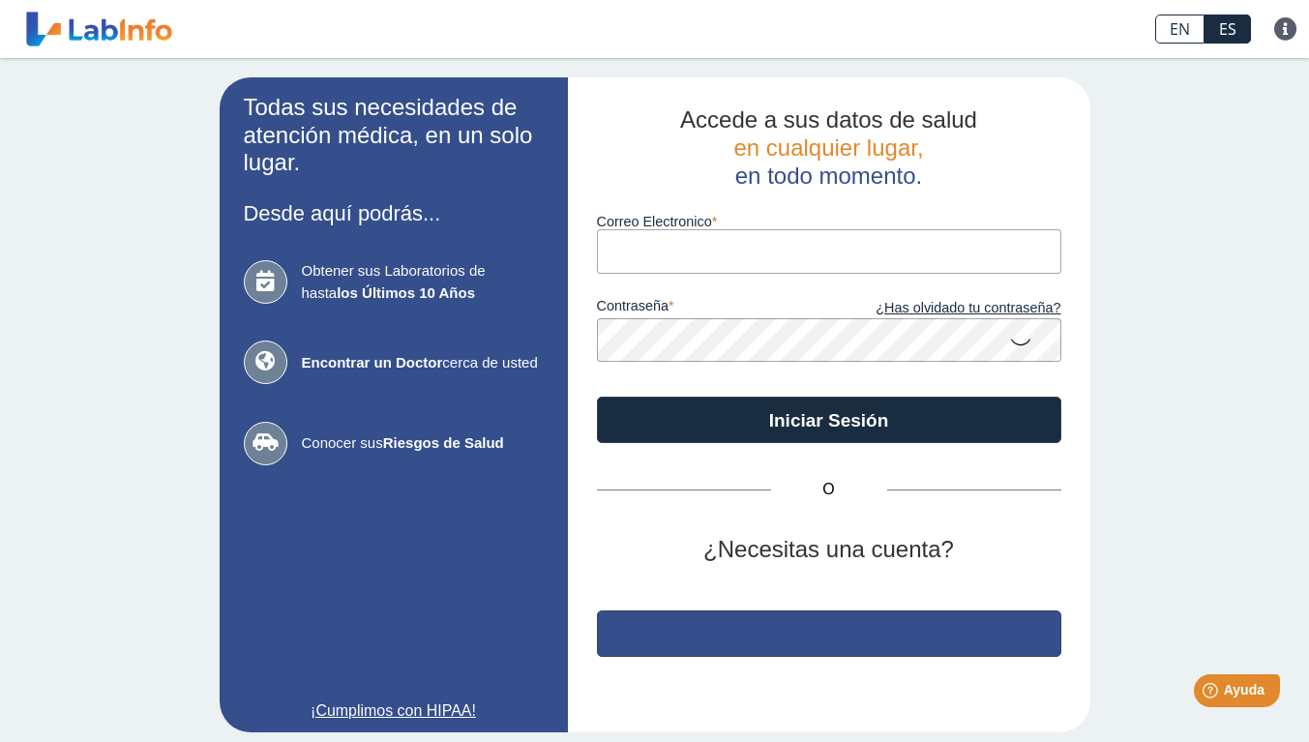
click at [690, 653] on button "Regístrate" at bounding box center [829, 633] width 464 height 46
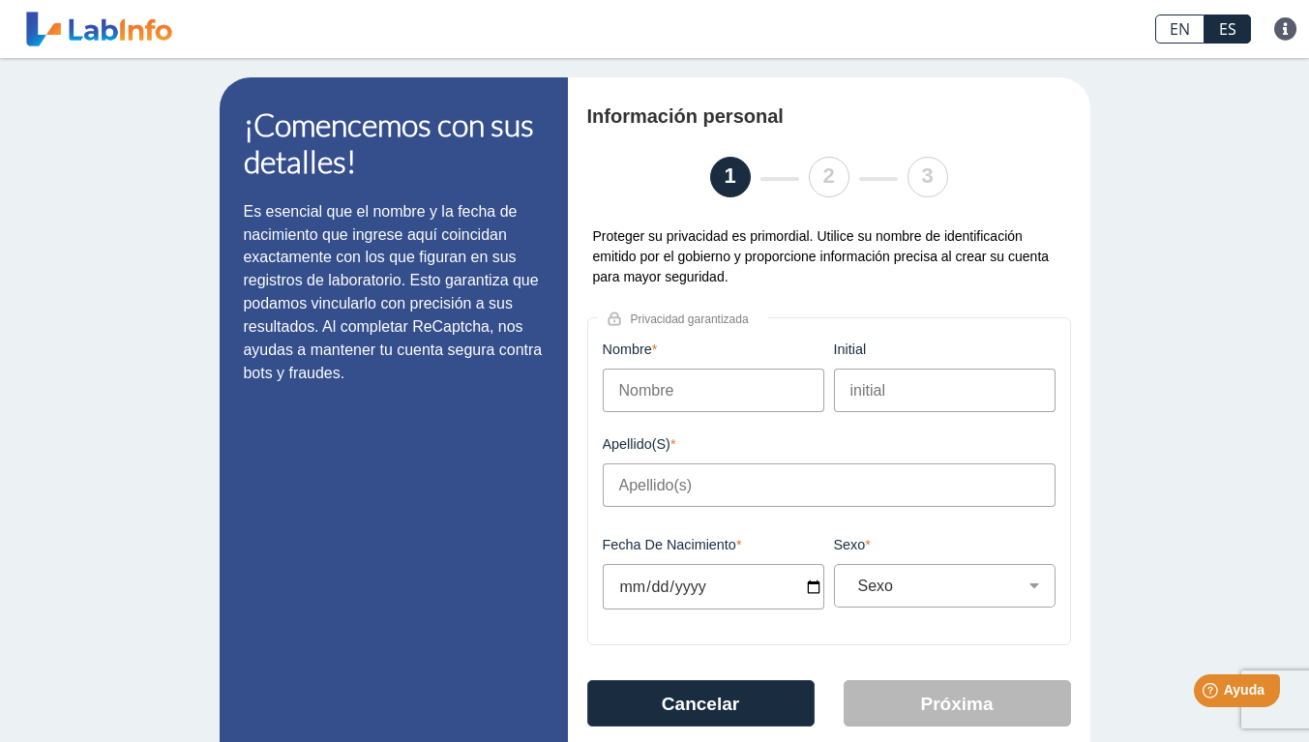
click at [652, 407] on input "Nombre" at bounding box center [713, 391] width 221 height 44
type input "[PERSON_NAME]"
click at [934, 395] on input "initial" at bounding box center [944, 391] width 221 height 44
type input "D"
click at [848, 490] on input "Apellido(s)" at bounding box center [829, 485] width 453 height 44
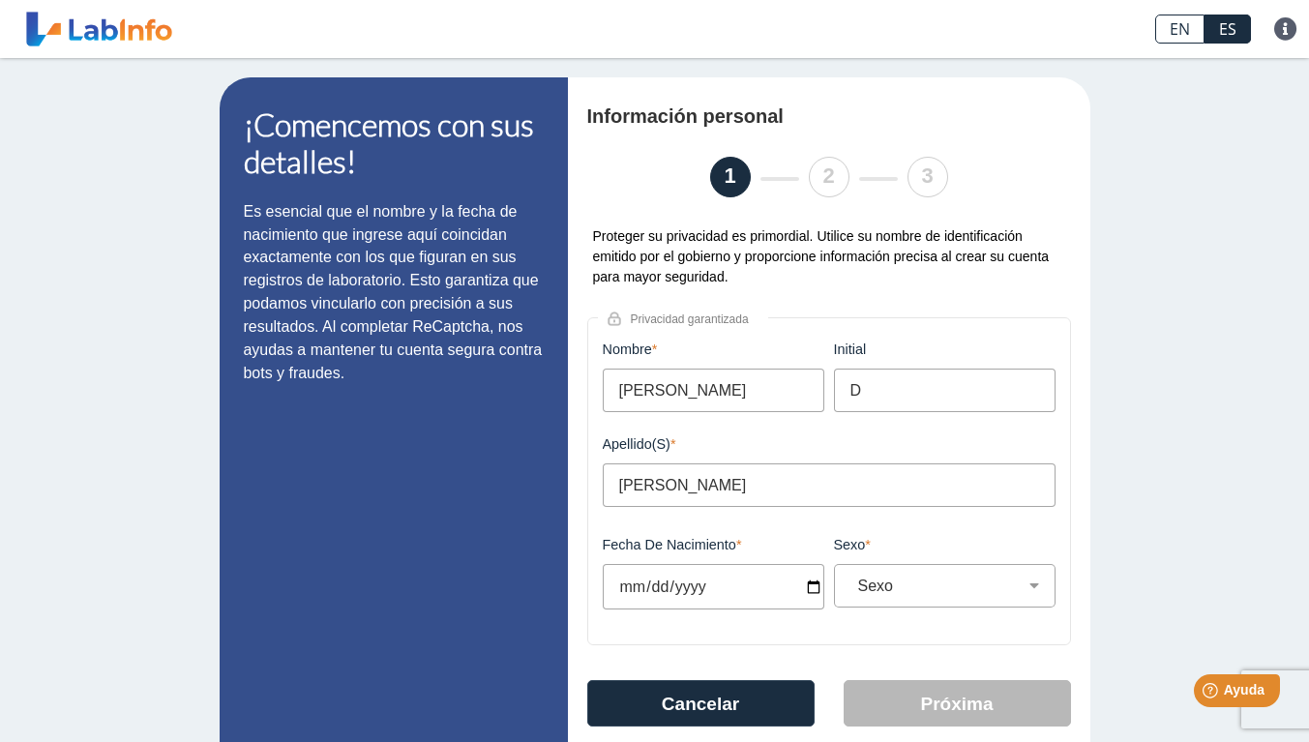
type input "[PERSON_NAME]"
click at [628, 594] on input "Fecha de Nacimiento" at bounding box center [713, 586] width 221 height 45
type input "[DATE]"
click at [641, 596] on input "[DATE]" at bounding box center [713, 586] width 221 height 45
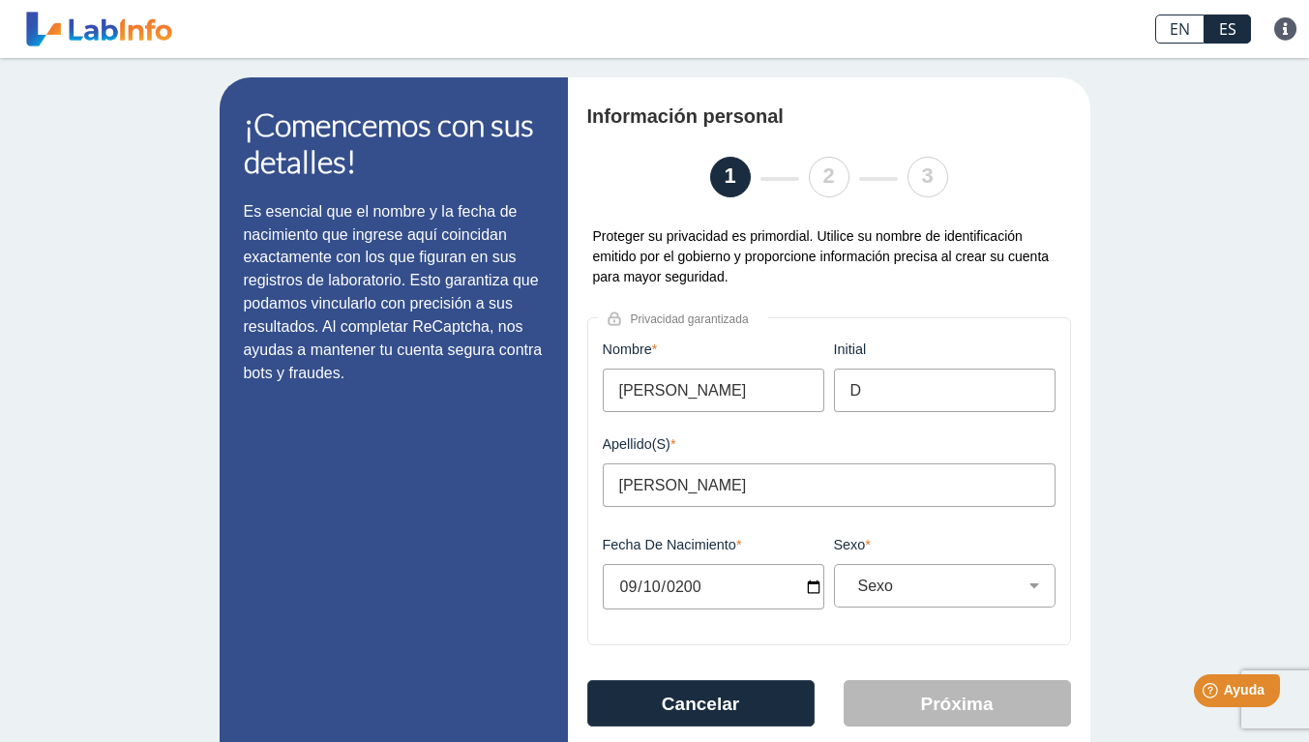
type input "[DATE]"
click at [968, 604] on div "Sexo Masculino Femenino" at bounding box center [944, 586] width 221 height 44
click at [1037, 583] on select "Sexo Masculino Femenino" at bounding box center [952, 585] width 204 height 18
select select "F"
click at [850, 578] on select "Sexo Masculino Femenino" at bounding box center [952, 585] width 204 height 18
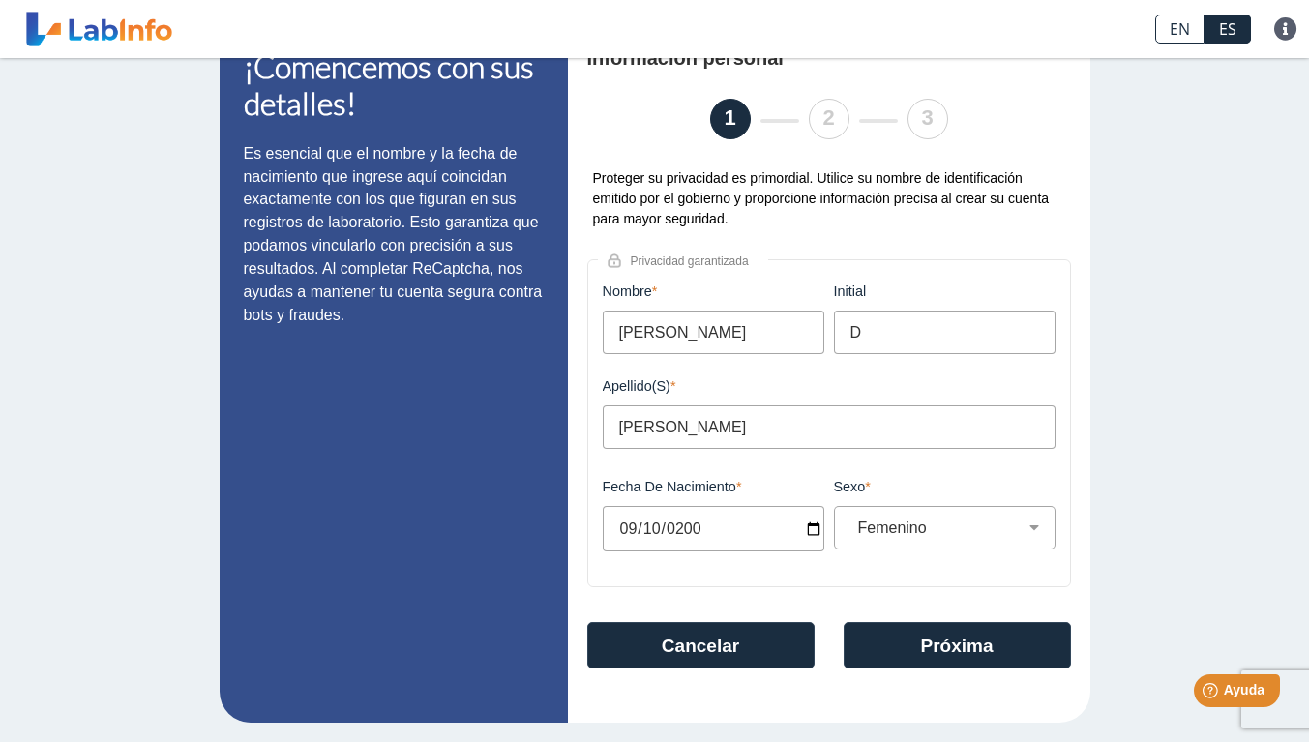
scroll to position [56, 0]
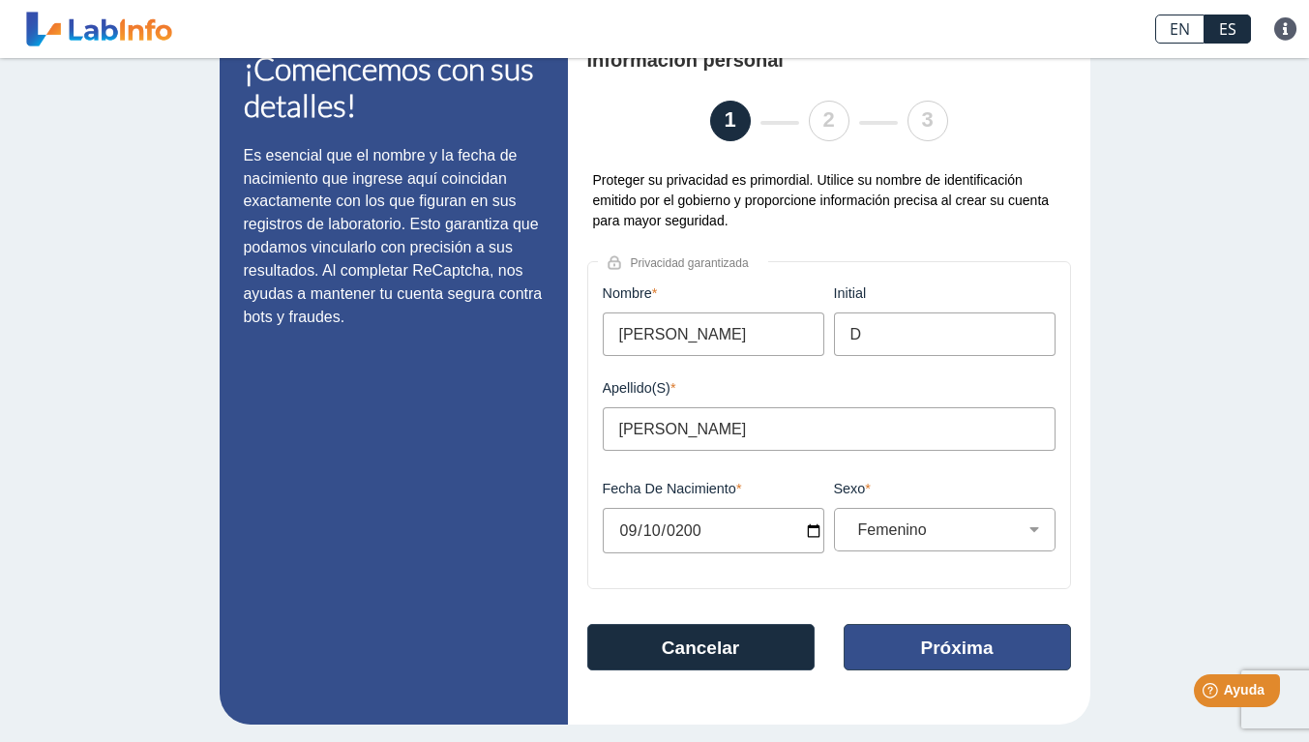
click at [936, 669] on button "Próxima" at bounding box center [956, 647] width 227 height 46
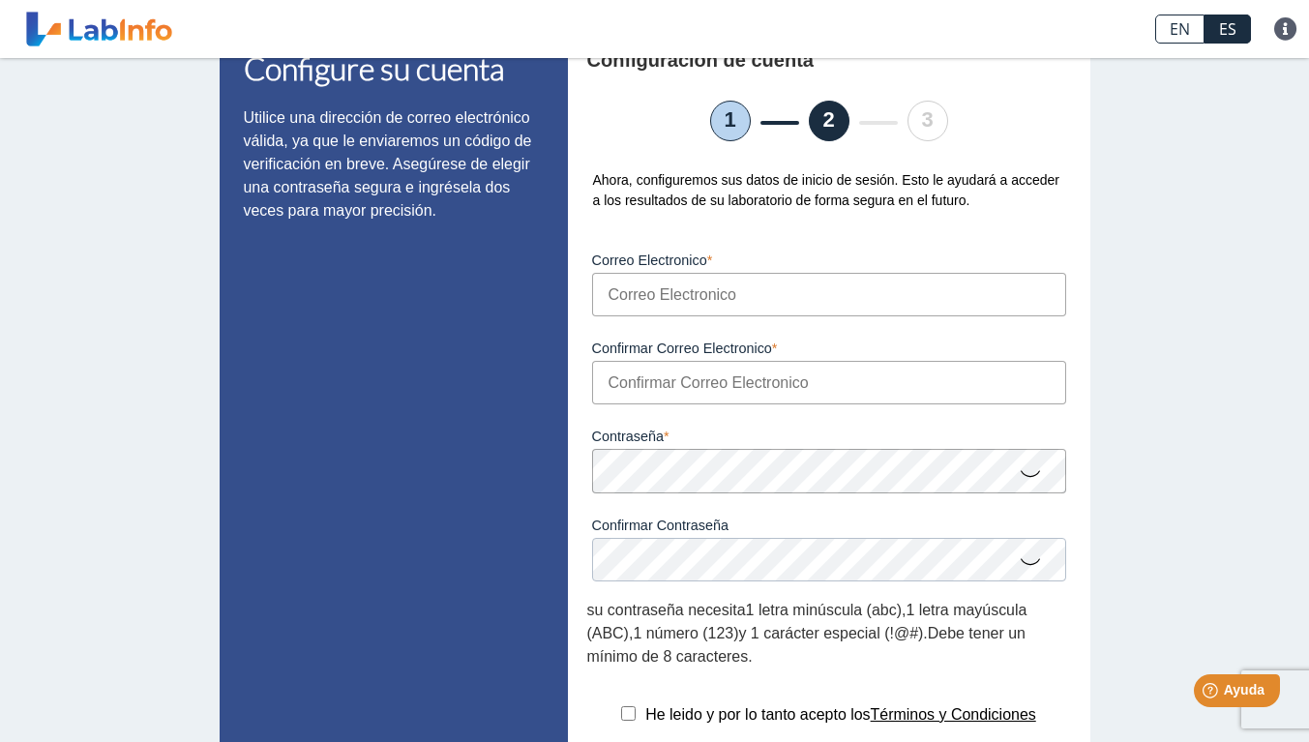
click at [1019, 293] on input "Correo Electronico" at bounding box center [829, 295] width 474 height 44
type input "[EMAIL_ADDRESS][DOMAIN_NAME]"
click at [864, 383] on input "Confirmar Correo Electronico" at bounding box center [829, 383] width 474 height 44
type input "[EMAIL_ADDRESS][DOMAIN_NAME]"
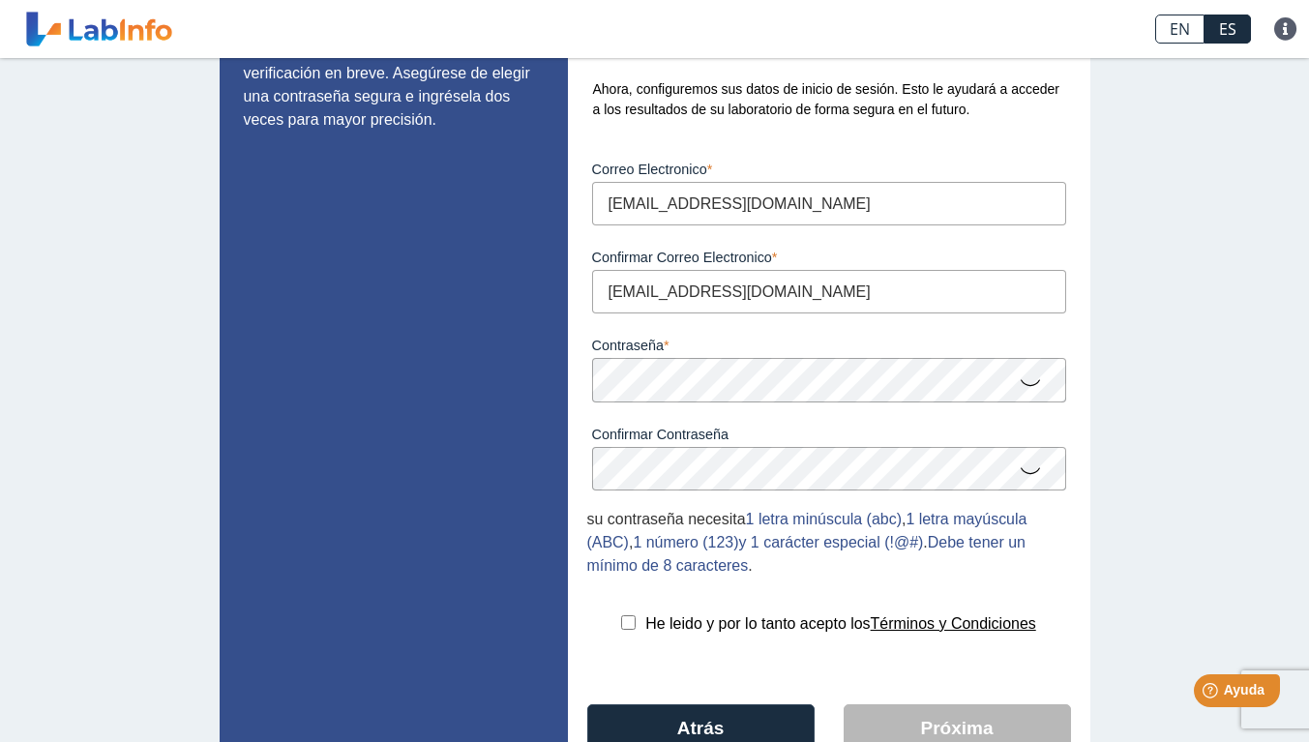
scroll to position [170, 0]
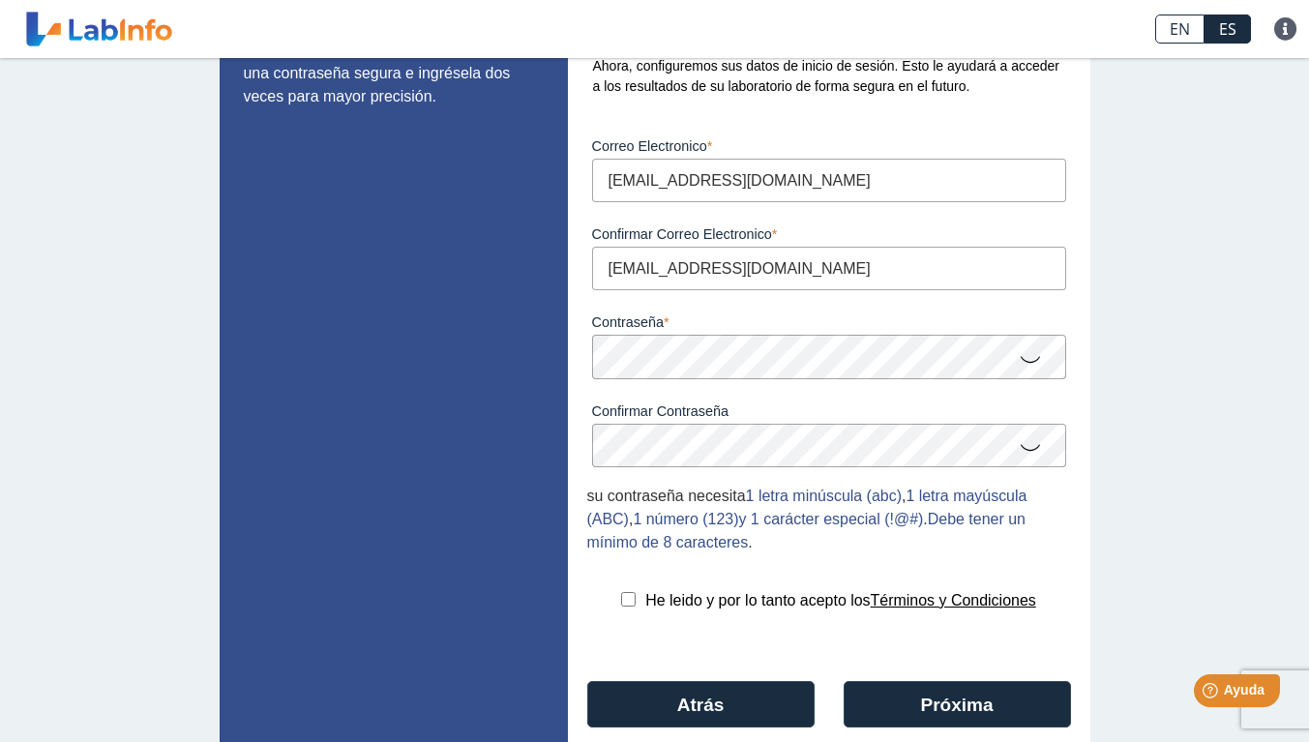
click at [621, 598] on input "checkbox" at bounding box center [628, 599] width 15 height 15
checkbox input "true"
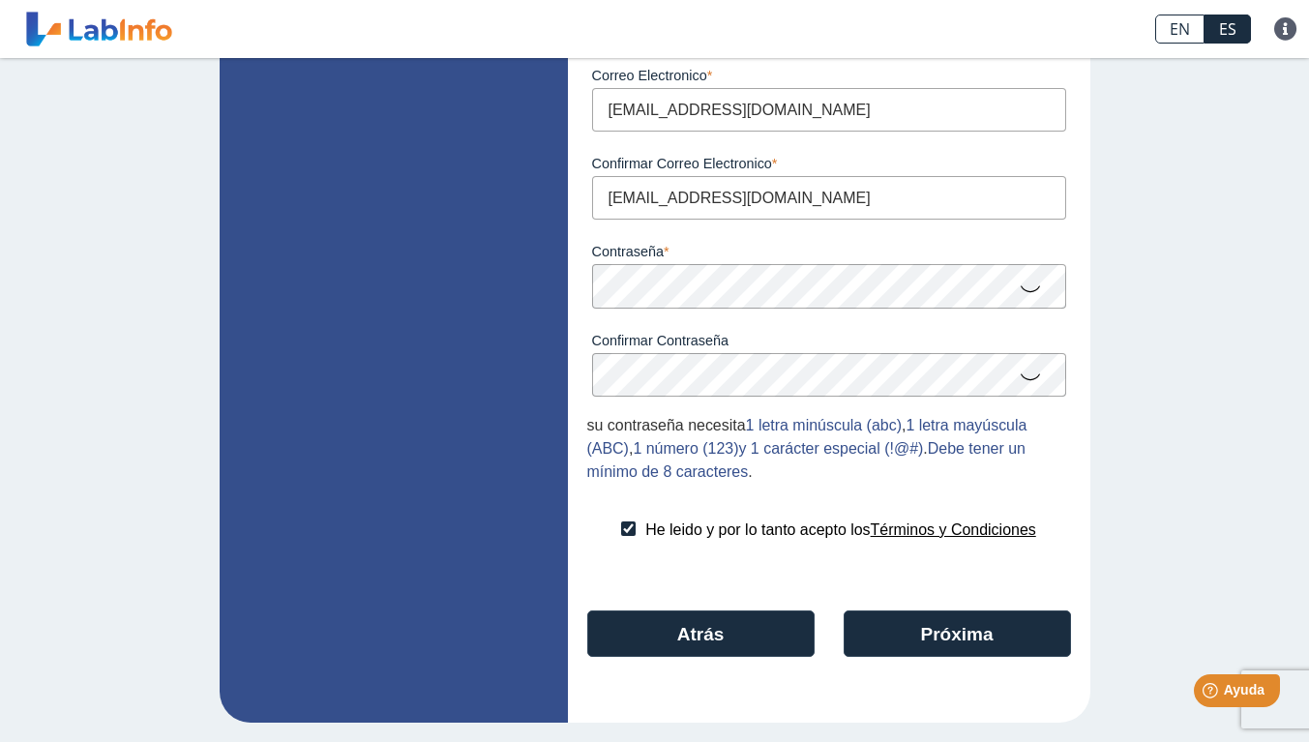
scroll to position [242, 0]
click at [920, 630] on button "Próxima" at bounding box center [956, 633] width 227 height 46
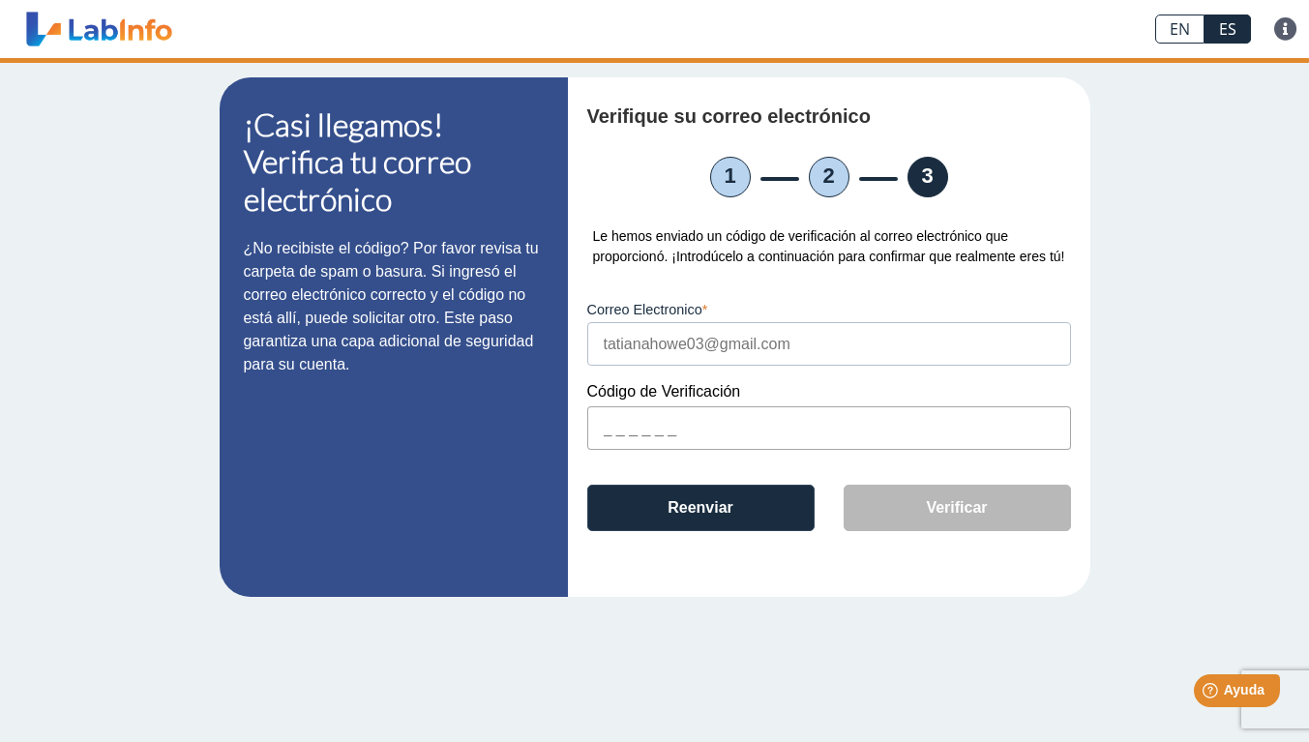
scroll to position [0, 0]
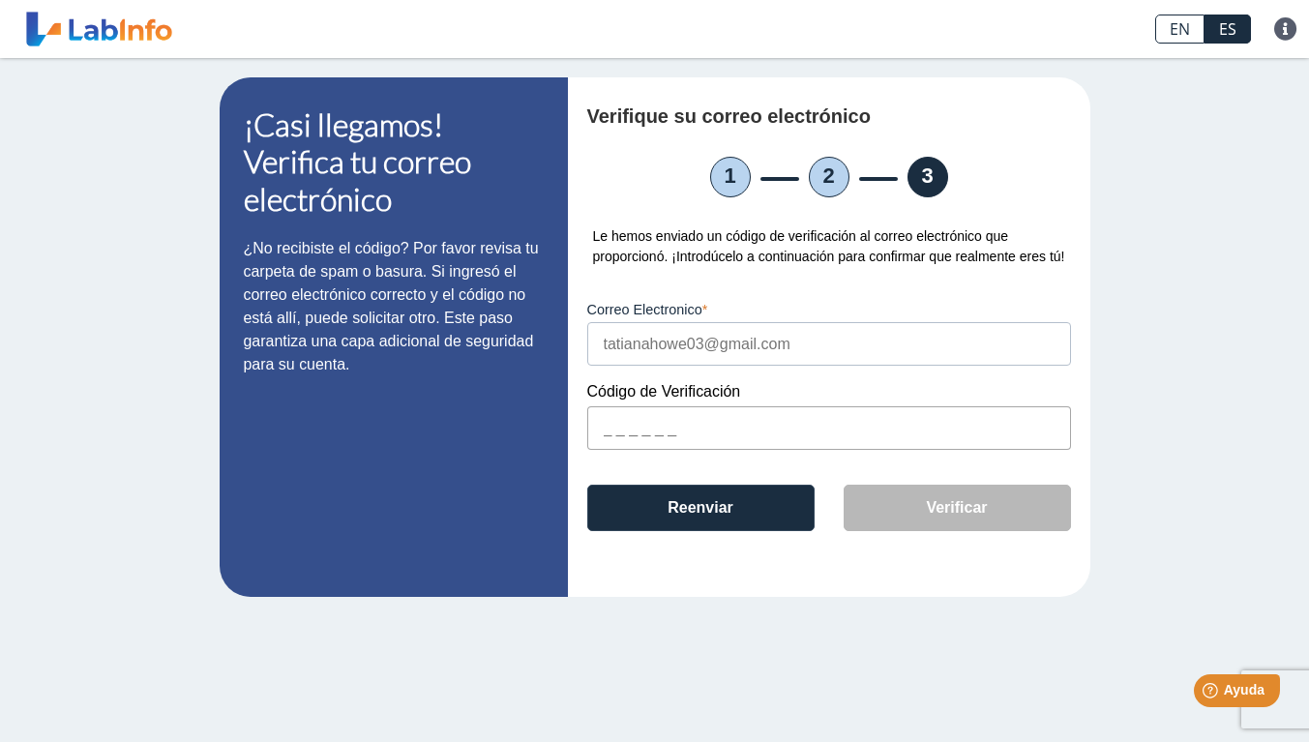
click at [860, 434] on input "text" at bounding box center [829, 428] width 484 height 44
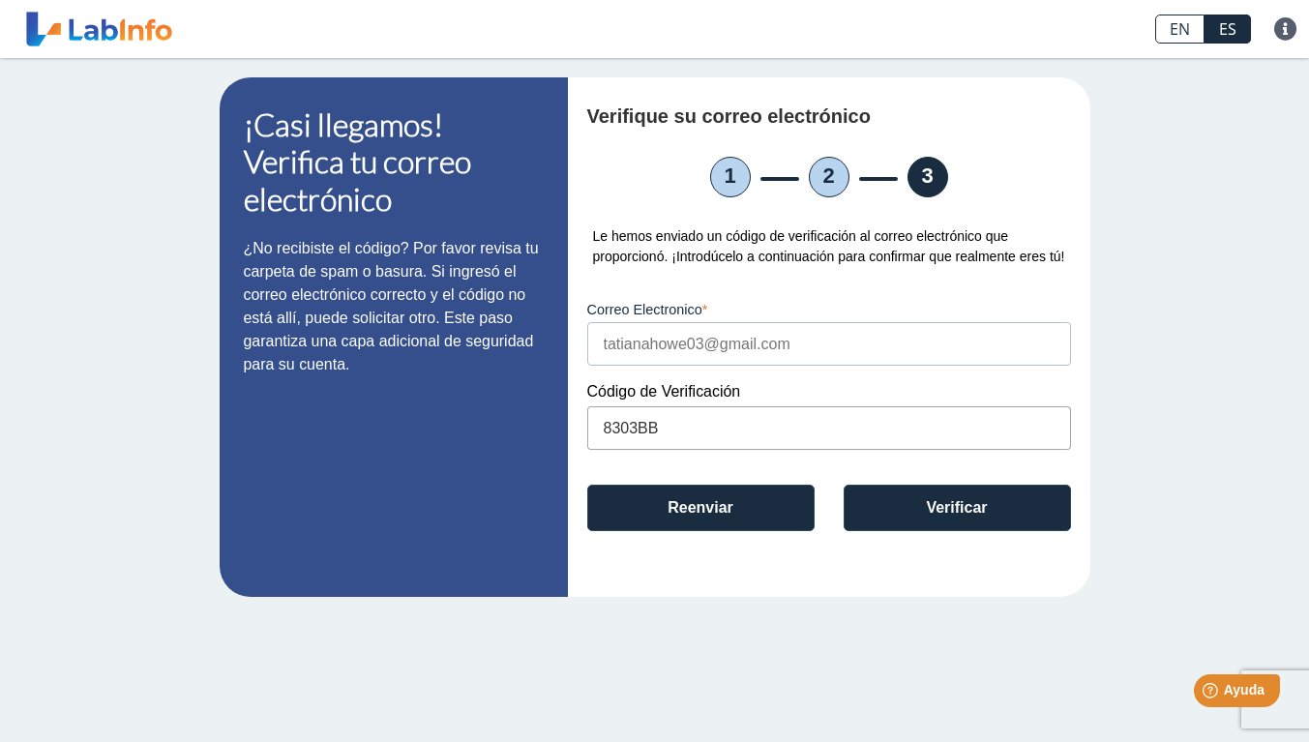
type input "8303BB"
click at [989, 514] on button "Verificar" at bounding box center [956, 508] width 227 height 46
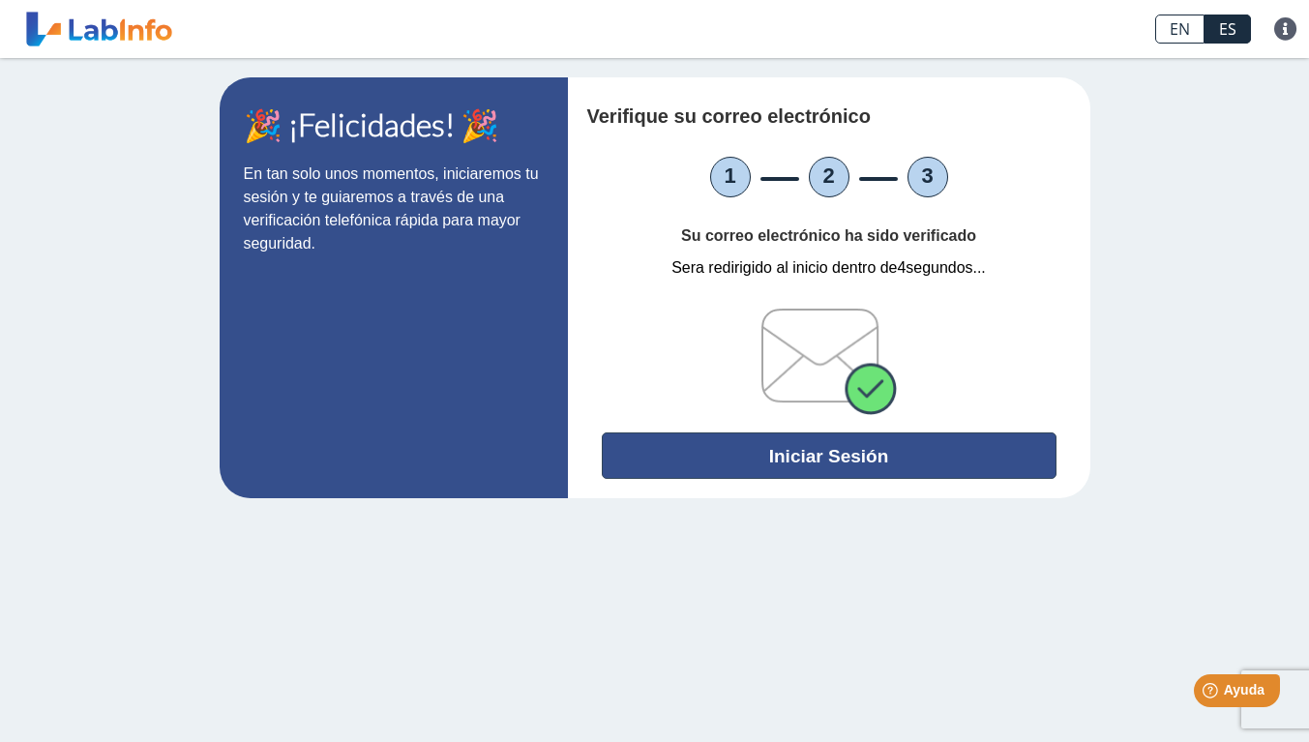
click at [688, 446] on button "Iniciar Sesión" at bounding box center [829, 455] width 455 height 46
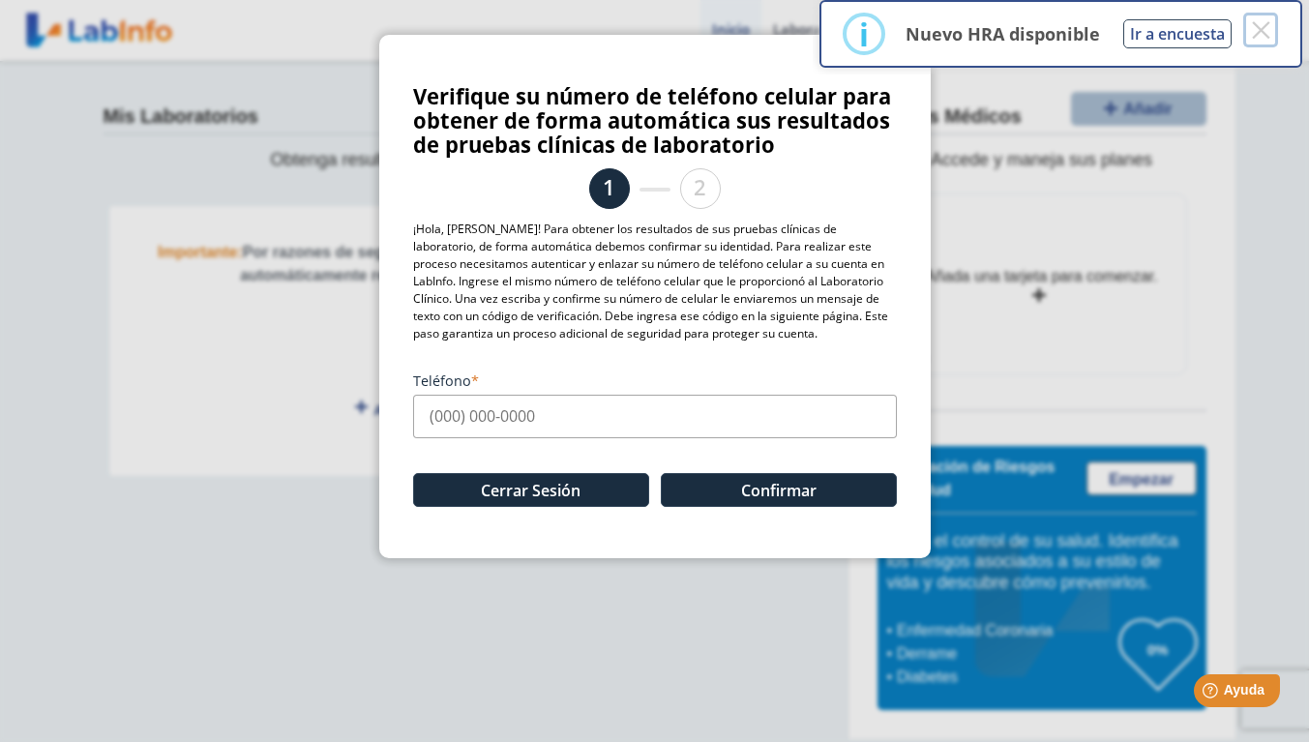
click at [1273, 34] on button "×" at bounding box center [1260, 30] width 35 height 35
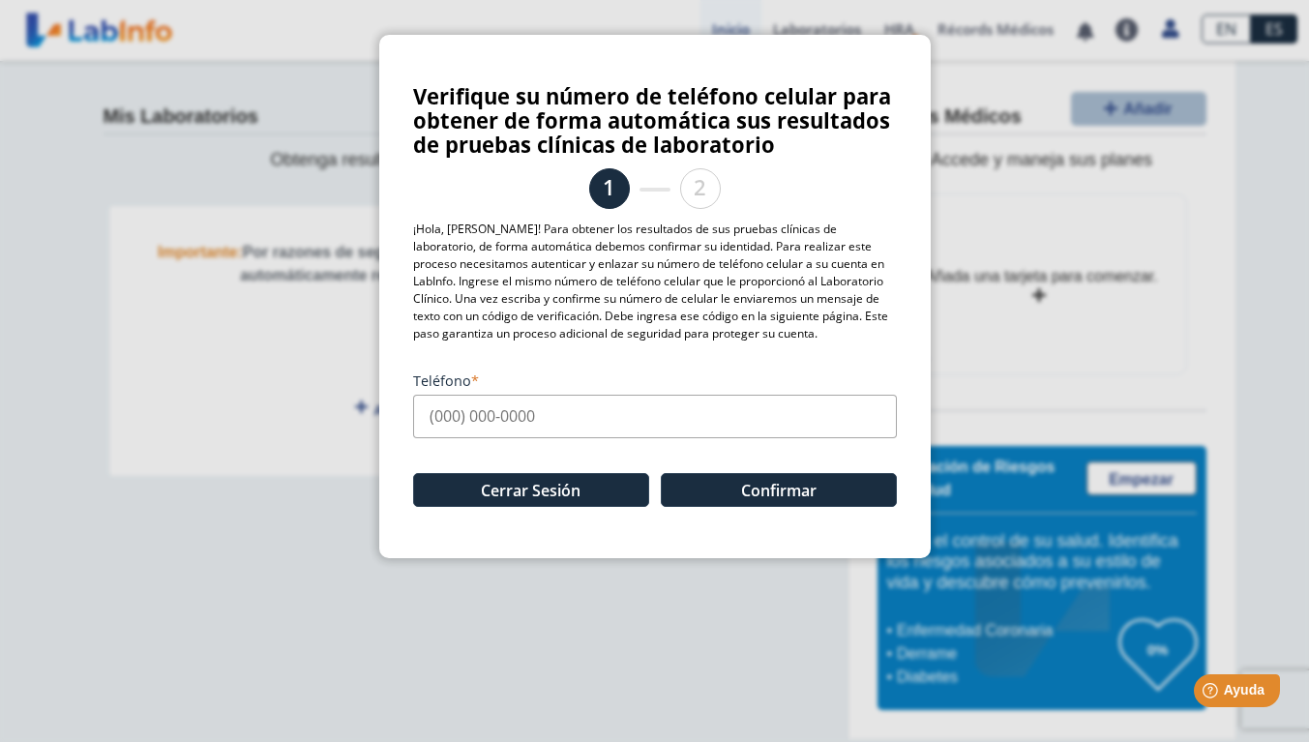
click at [461, 425] on input "Teléfono" at bounding box center [655, 417] width 484 height 44
type input "[PHONE_NUMBER]"
click at [773, 487] on button "Confirmar" at bounding box center [779, 490] width 236 height 34
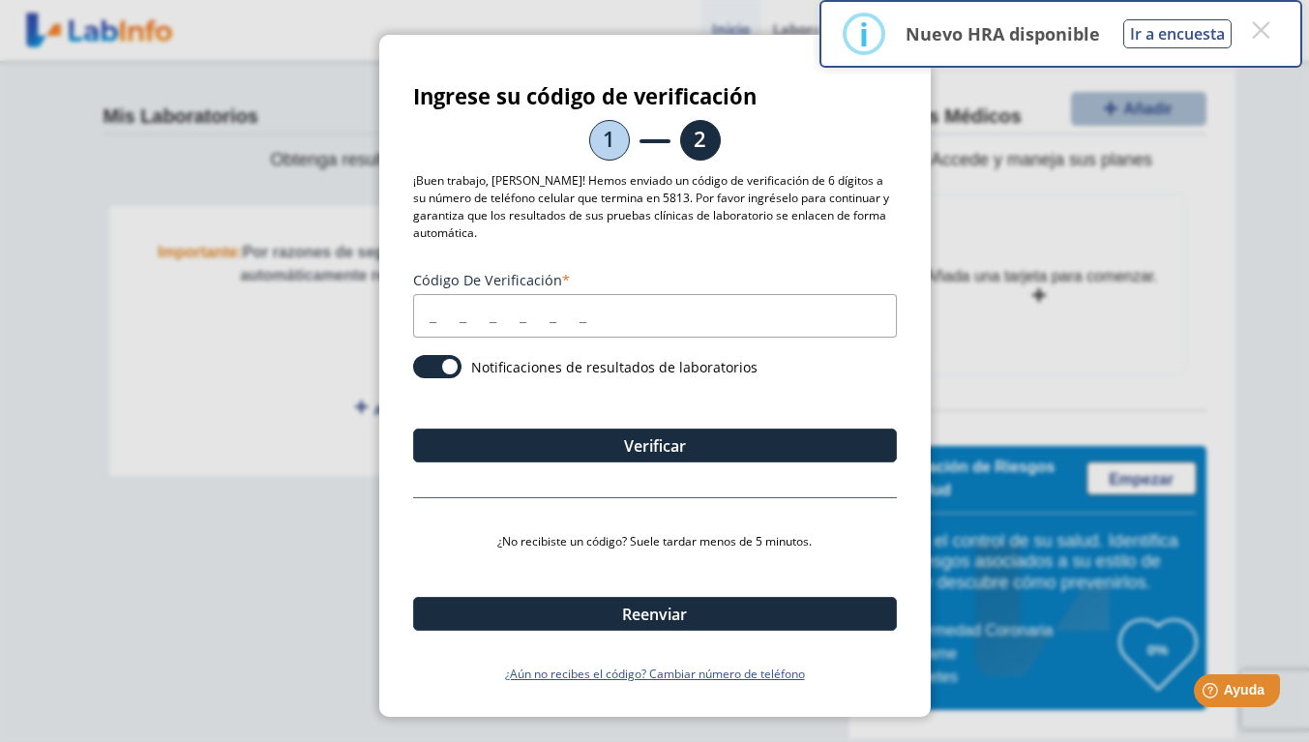
click at [639, 318] on input "Código de verificación" at bounding box center [655, 316] width 484 height 44
type input "635539"
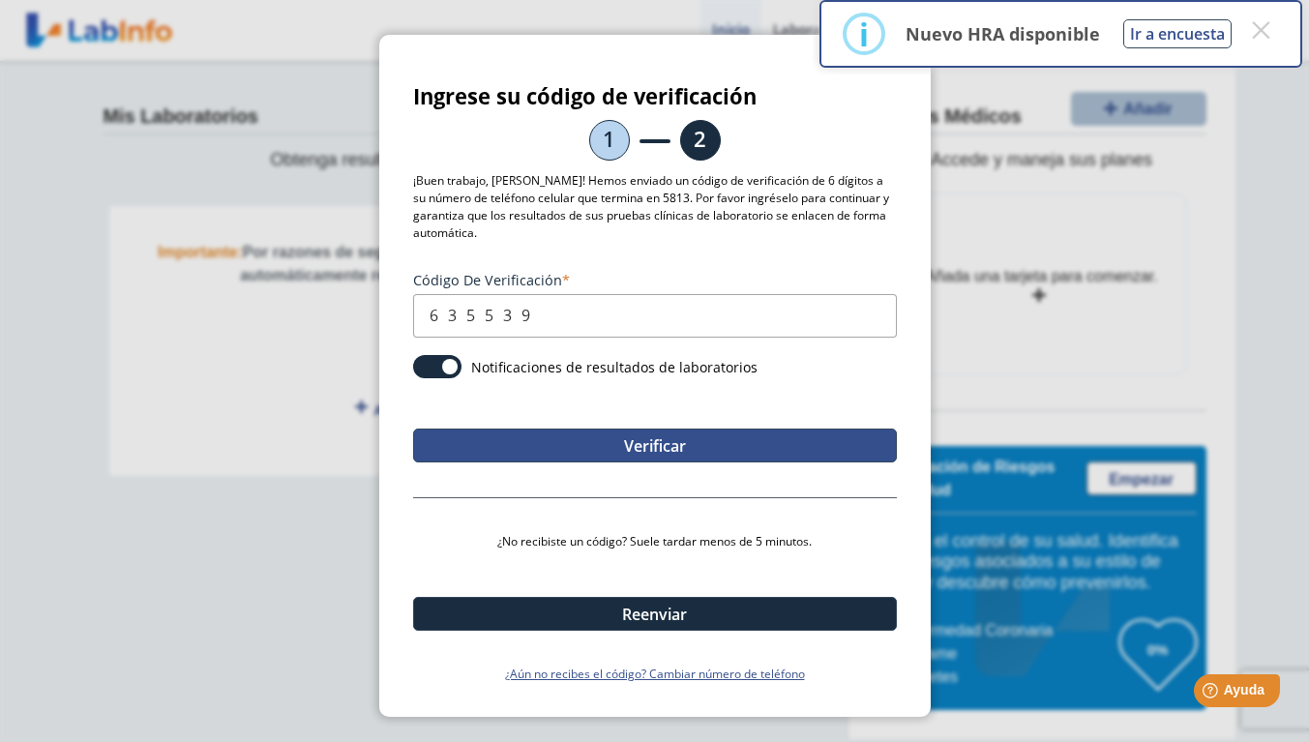
click at [697, 428] on button "Verificar" at bounding box center [655, 445] width 484 height 34
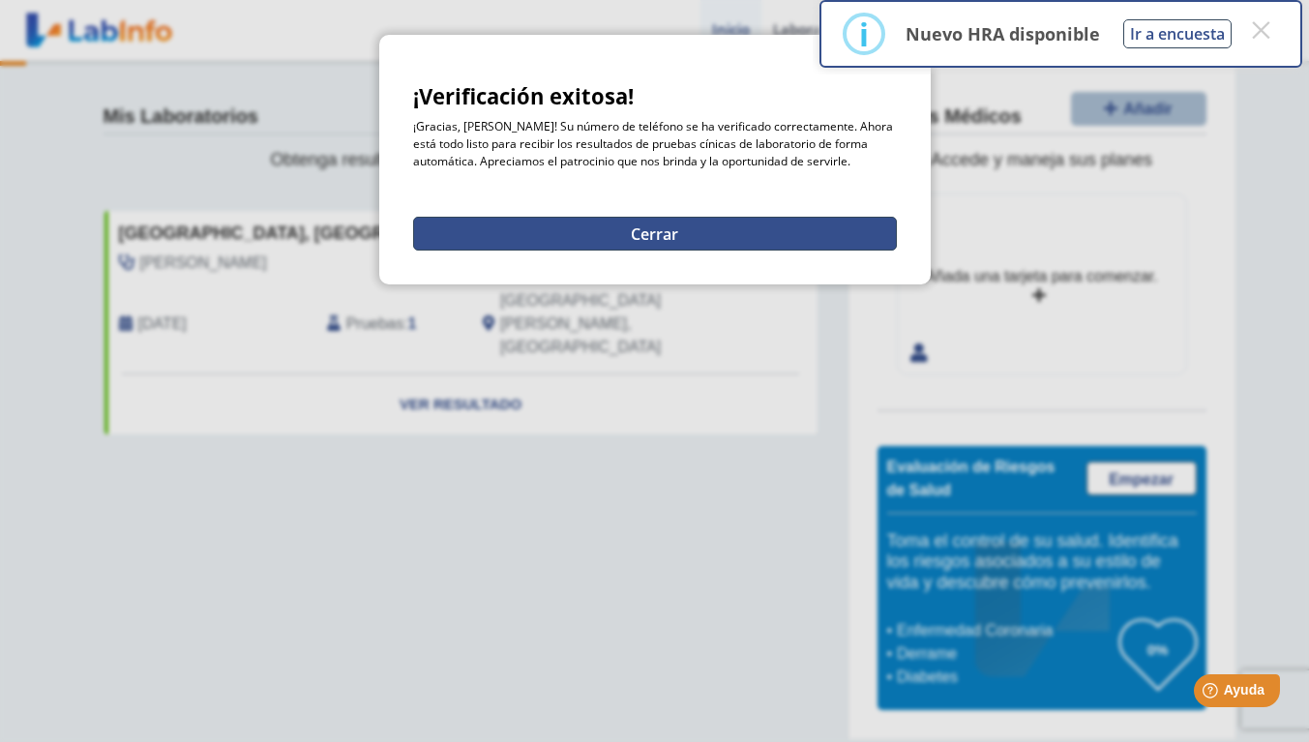
click at [675, 224] on button "Cerrar" at bounding box center [655, 234] width 484 height 34
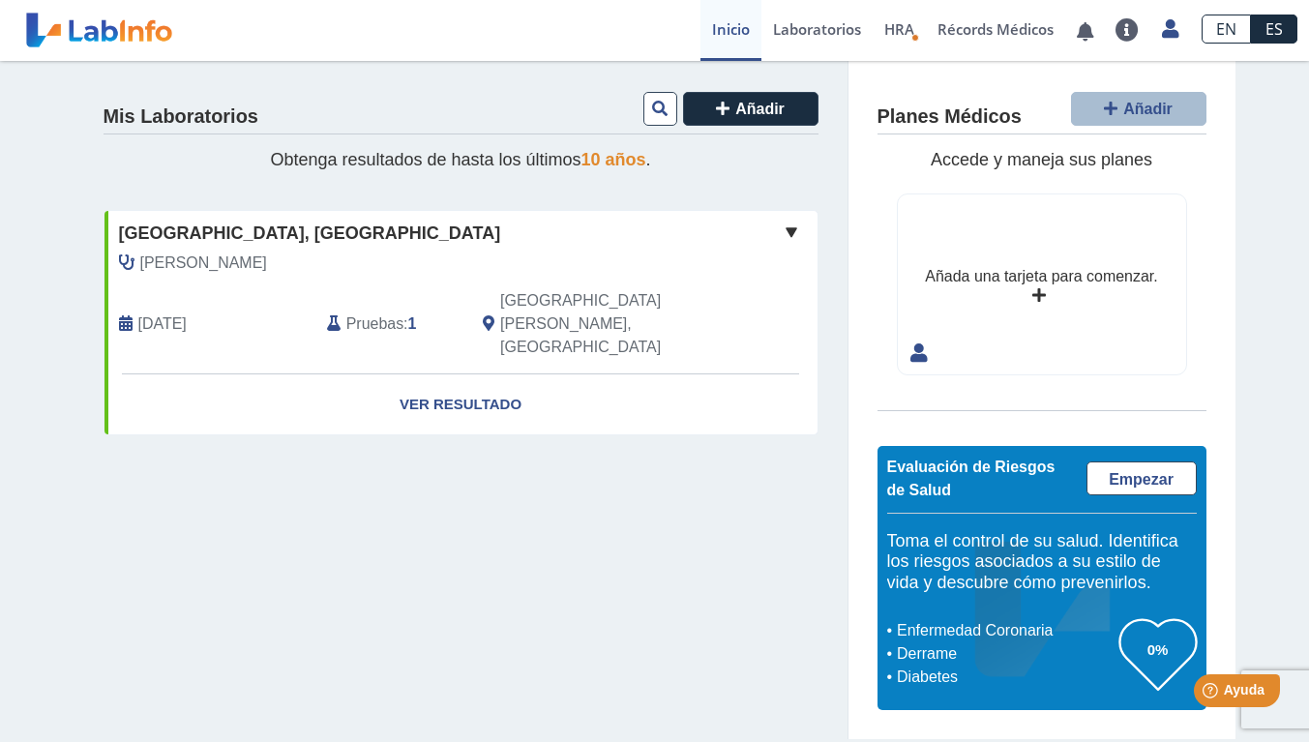
click at [498, 374] on link "Ver Resultado" at bounding box center [460, 404] width 713 height 61
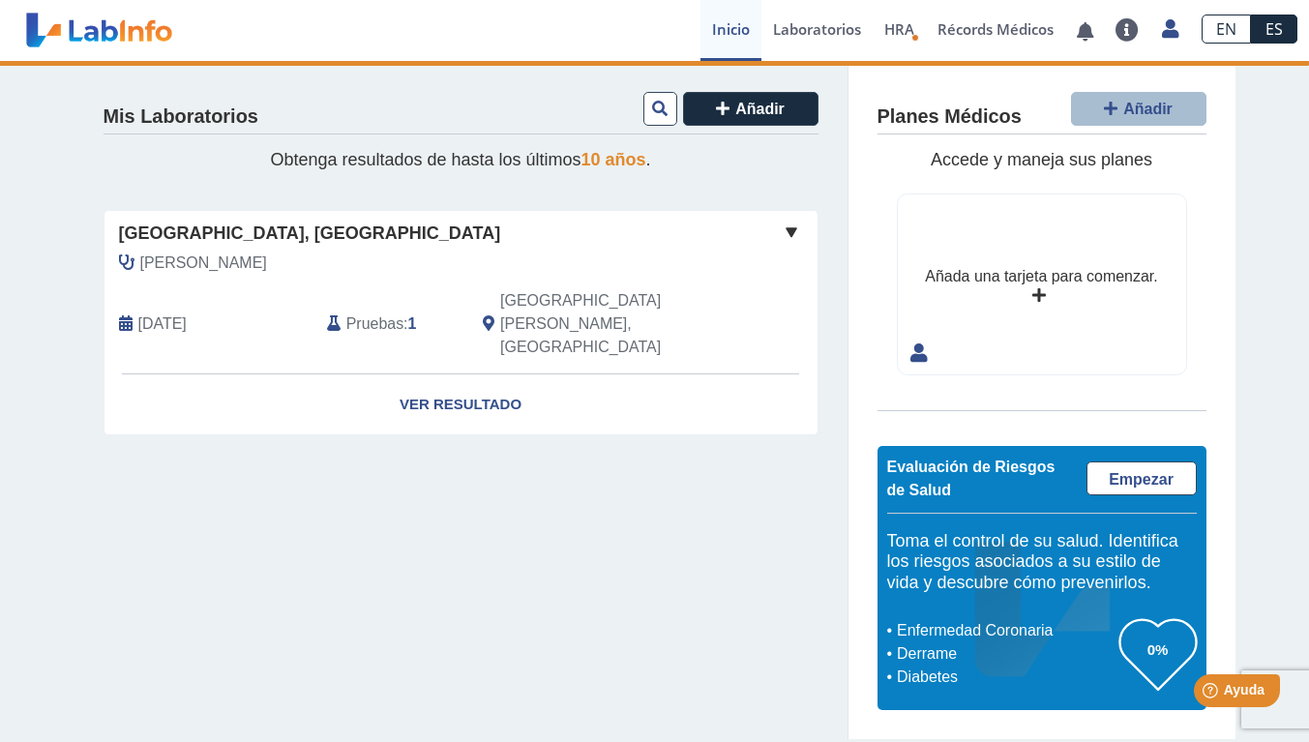
click at [902, 26] on span "HRA" at bounding box center [899, 28] width 30 height 19
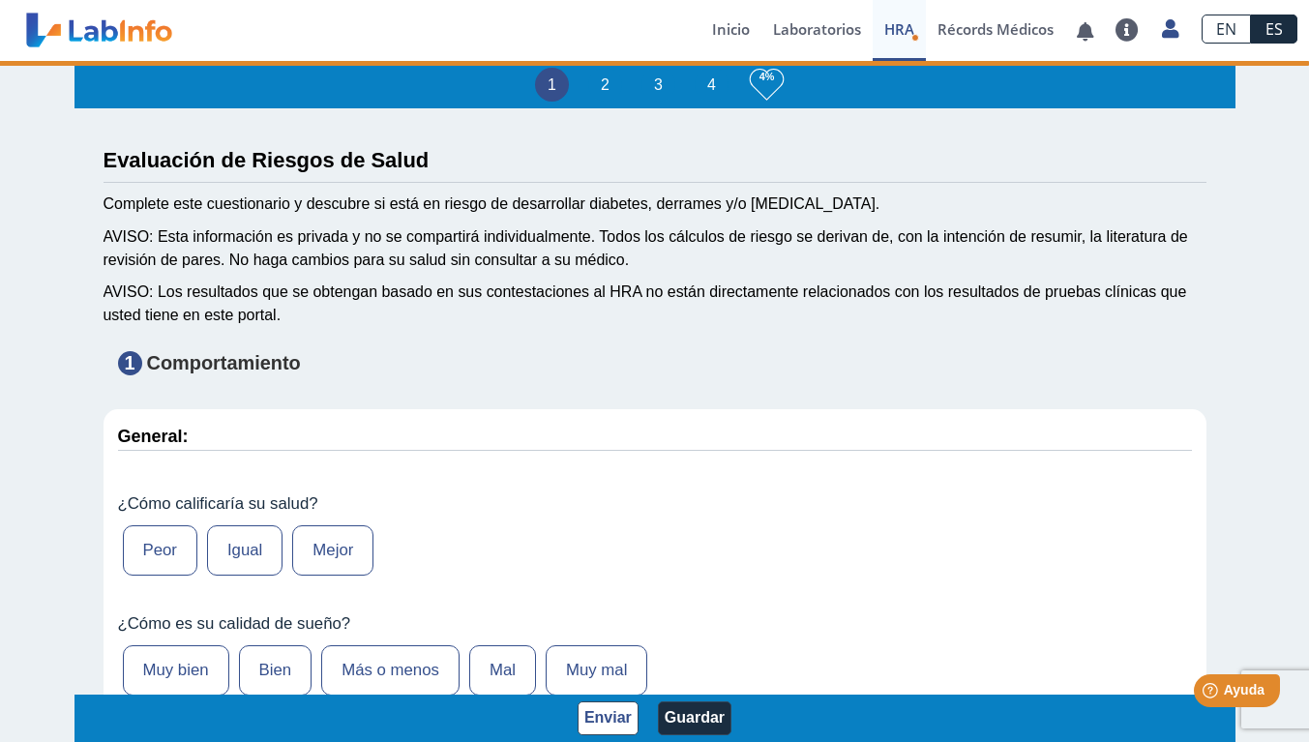
type input "[PERSON_NAME]"
type input "[DATE]"
select select
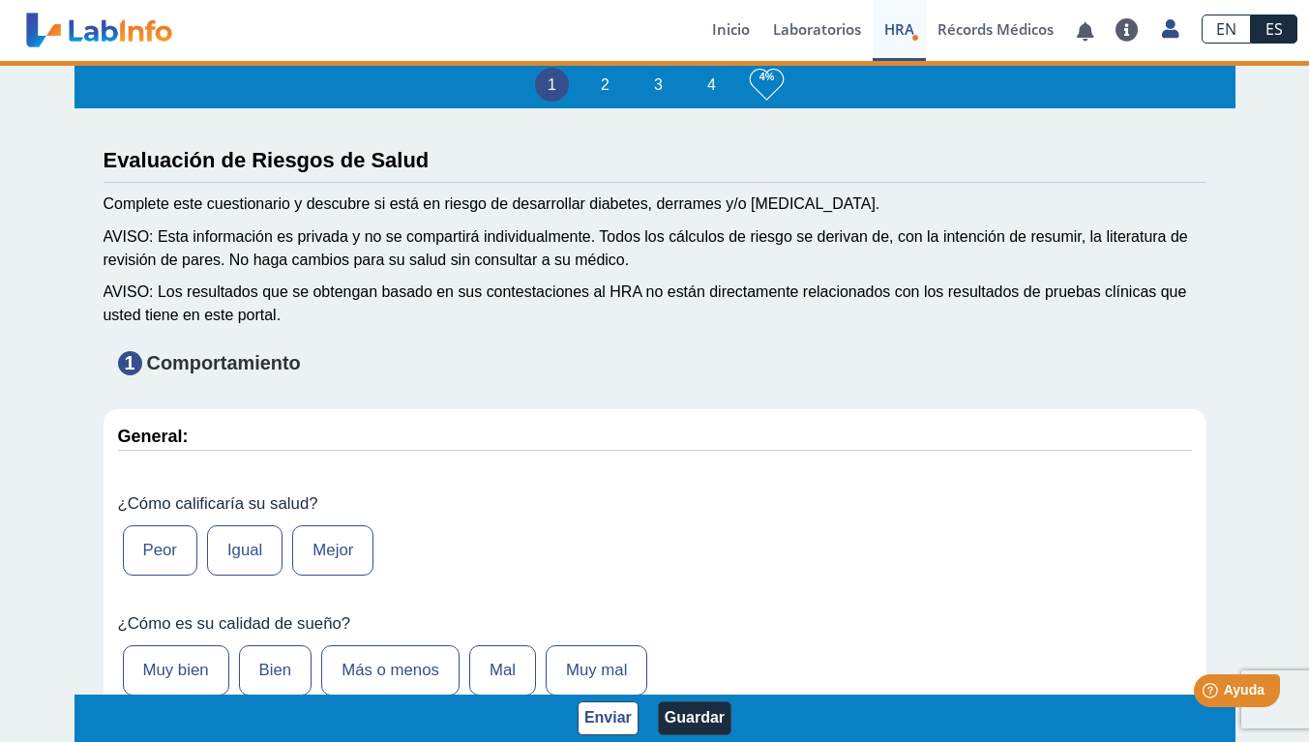
select select
click at [309, 545] on label "Mejor" at bounding box center [332, 550] width 81 height 50
click at [0, 0] on input "Mejor" at bounding box center [0, 0] width 0 height 0
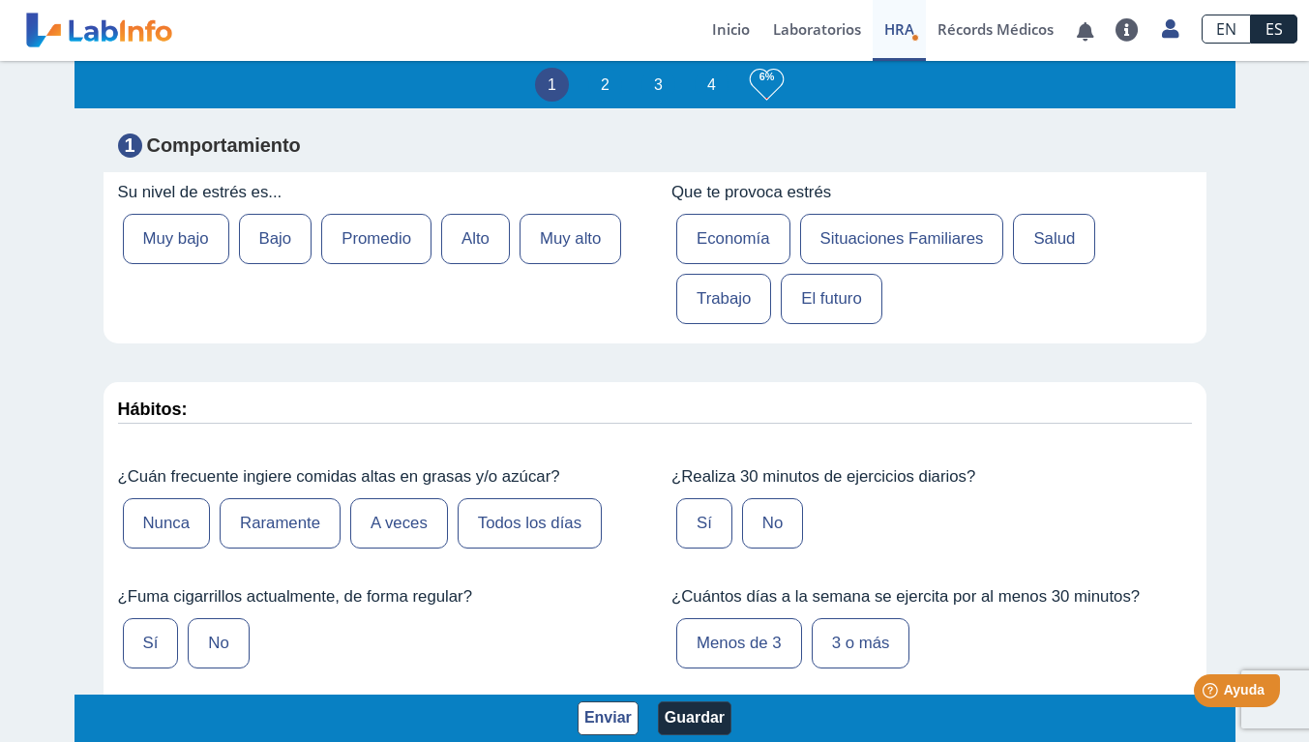
scroll to position [831, 0]
click at [809, 15] on link "Laboratorios" at bounding box center [816, 30] width 111 height 61
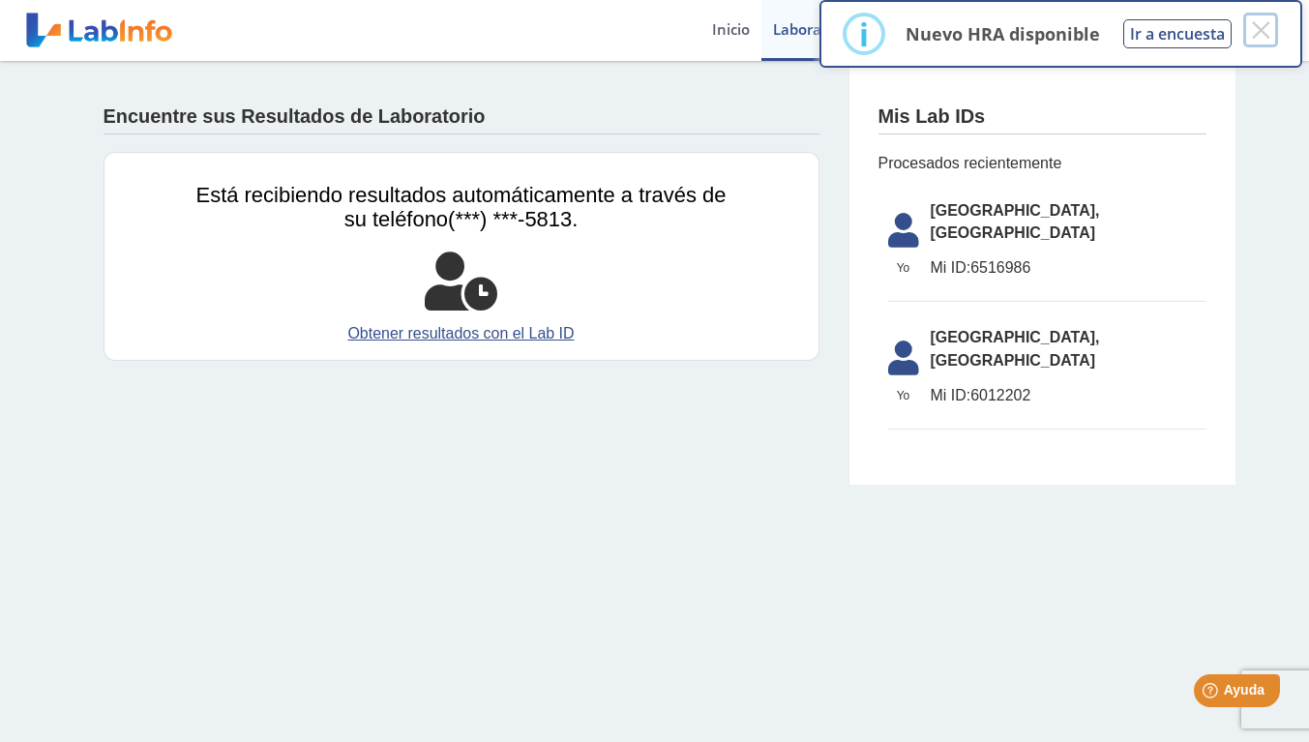
click at [1254, 46] on button "×" at bounding box center [1260, 30] width 35 height 35
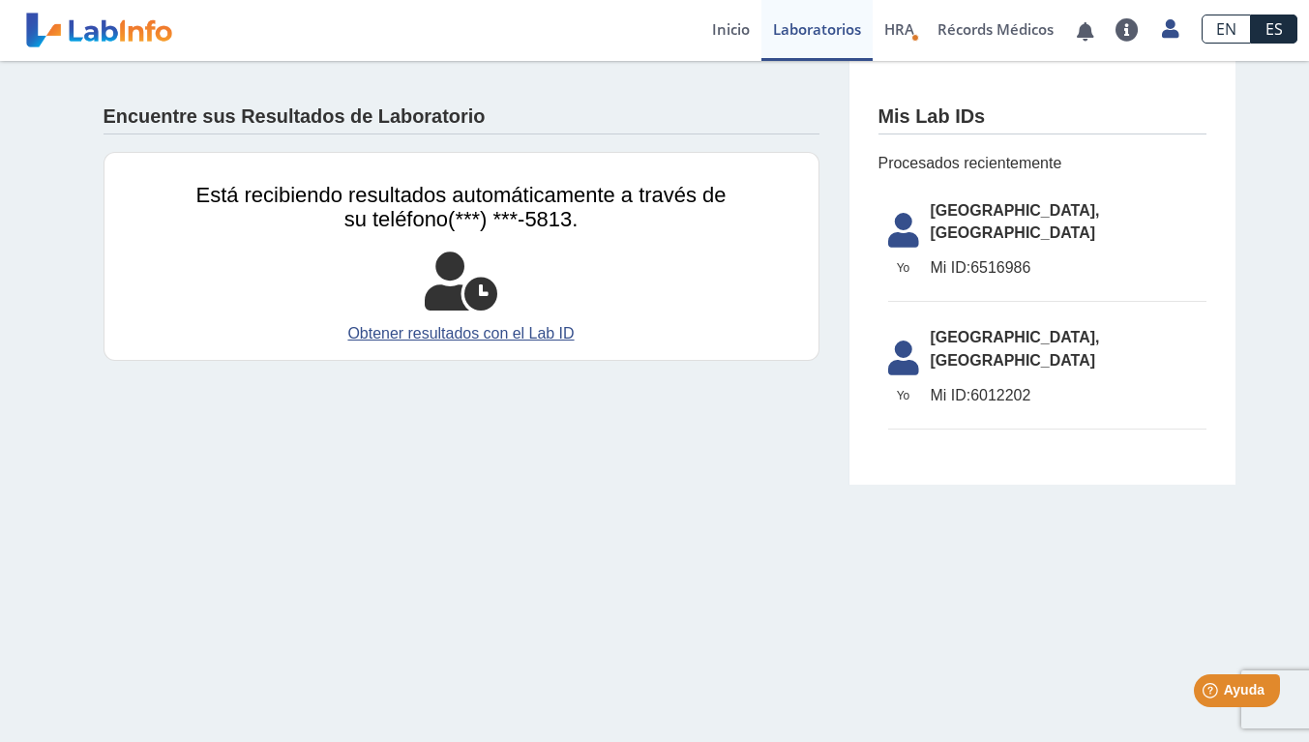
click at [1048, 218] on span "[GEOGRAPHIC_DATA], [GEOGRAPHIC_DATA]" at bounding box center [1068, 222] width 276 height 46
click at [1056, 326] on span "[GEOGRAPHIC_DATA], [GEOGRAPHIC_DATA]" at bounding box center [1068, 349] width 276 height 46
drag, startPoint x: 1056, startPoint y: 311, endPoint x: 906, endPoint y: 323, distance: 150.4
click at [906, 323] on li "[GEOGRAPHIC_DATA], [GEOGRAPHIC_DATA] ID: 6012202" at bounding box center [1047, 372] width 318 height 113
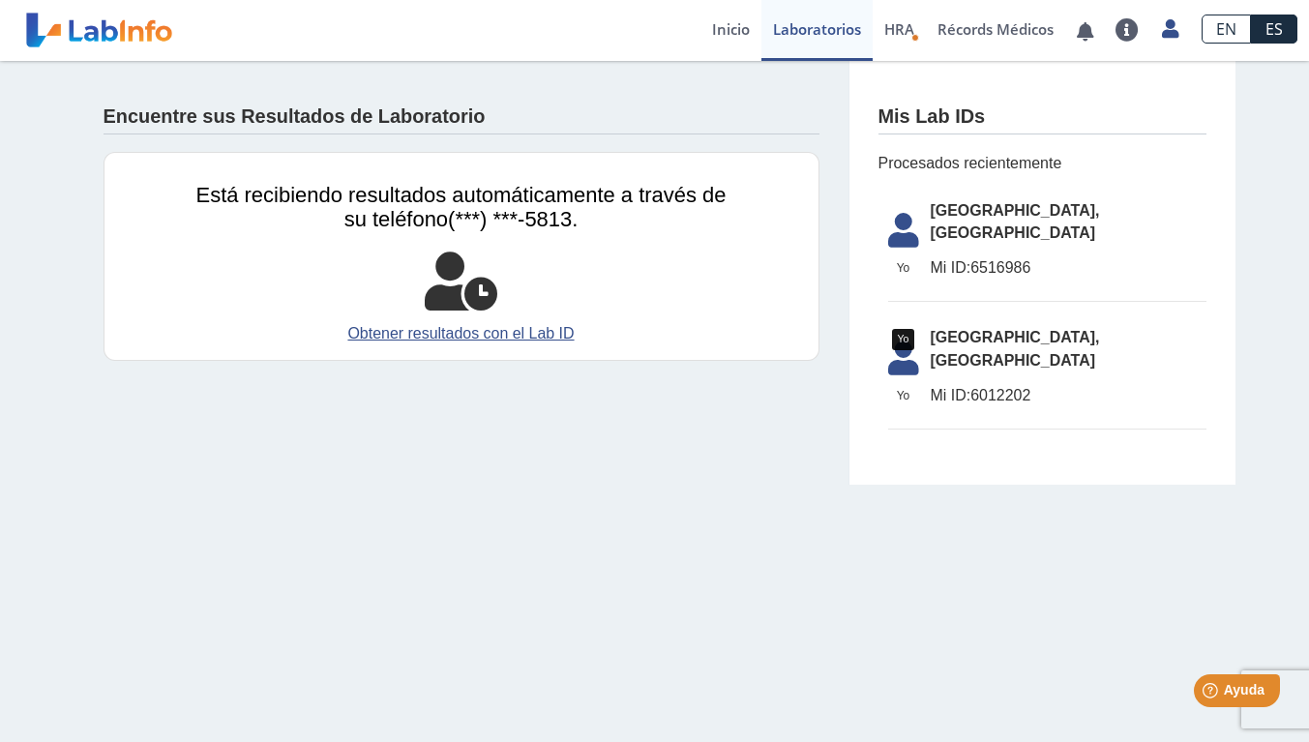
click at [906, 340] on icon at bounding box center [903, 363] width 54 height 46
click at [896, 226] on icon at bounding box center [903, 236] width 54 height 46
click at [725, 24] on link "Inicio" at bounding box center [730, 30] width 61 height 61
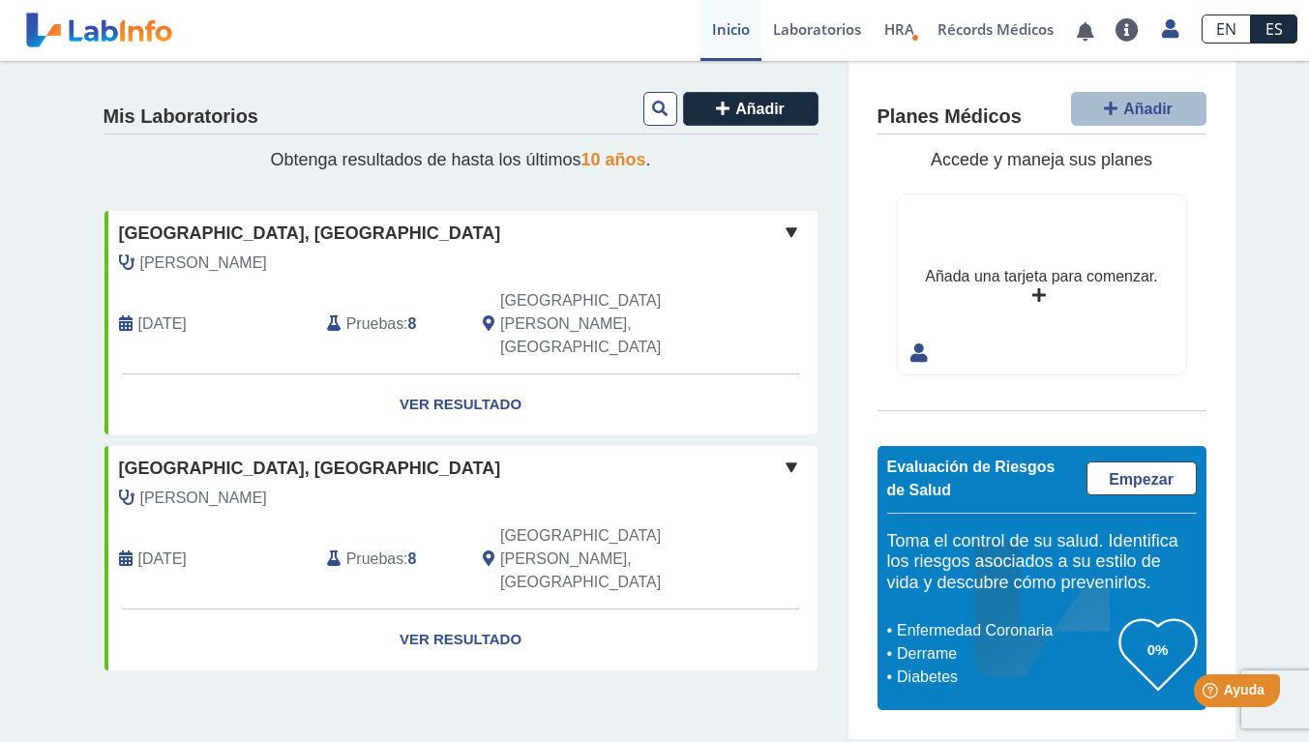
click at [439, 374] on link "Ver Resultado" at bounding box center [460, 404] width 713 height 61
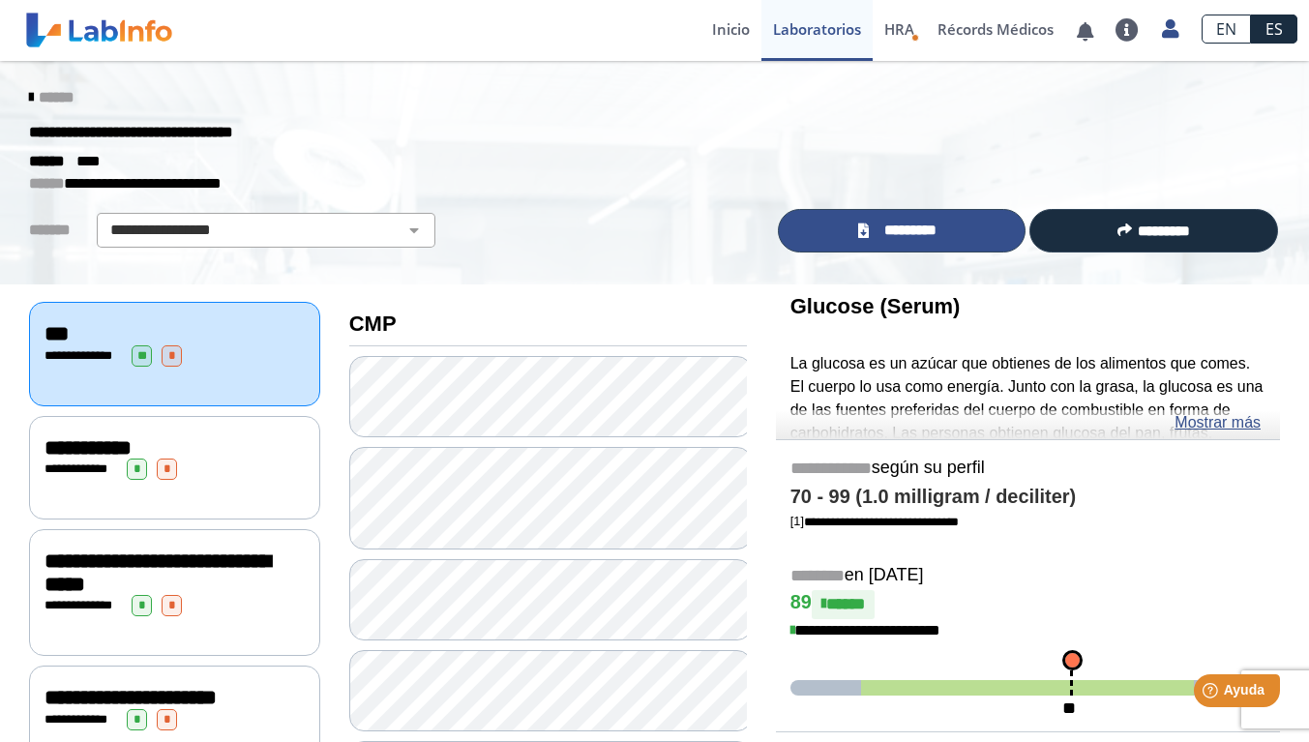
click at [935, 221] on span "*********" at bounding box center [909, 231] width 71 height 22
click at [72, 489] on div "**********" at bounding box center [174, 467] width 291 height 103
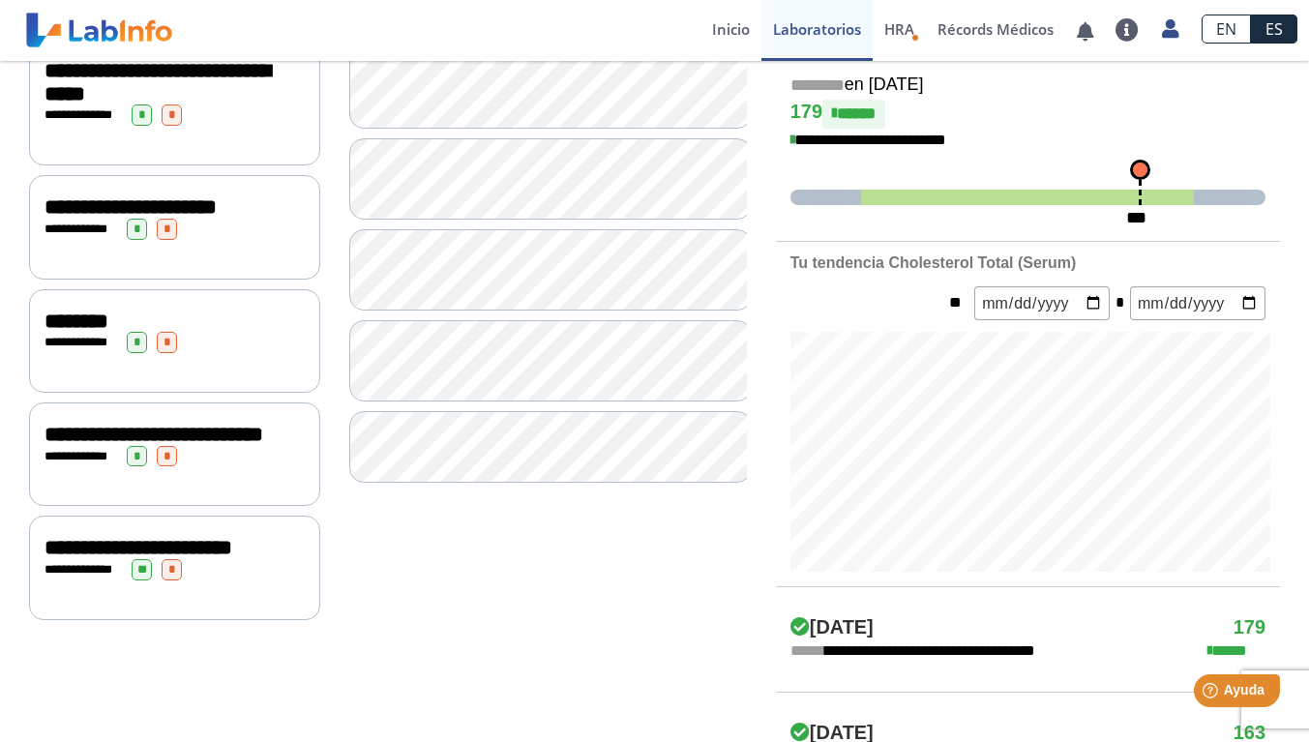
scroll to position [559, 0]
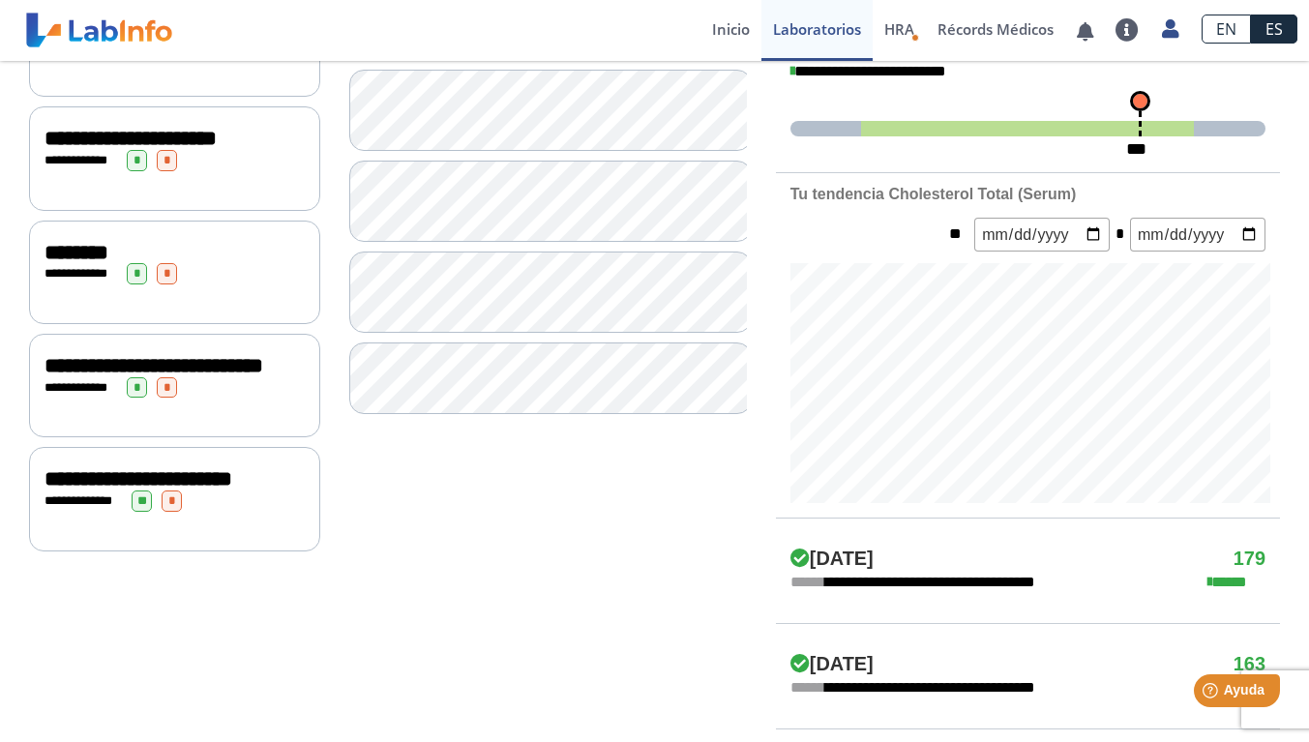
click at [97, 489] on span "**********" at bounding box center [138, 478] width 188 height 21
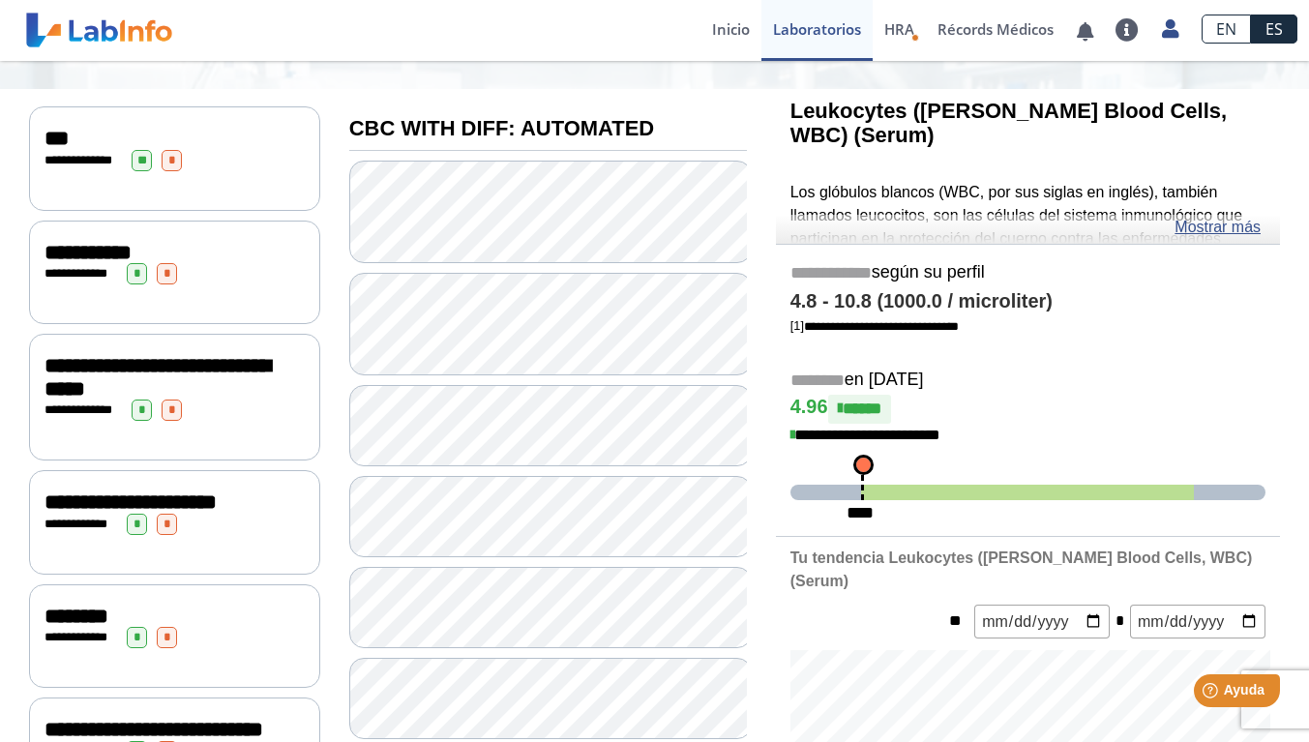
scroll to position [193, 0]
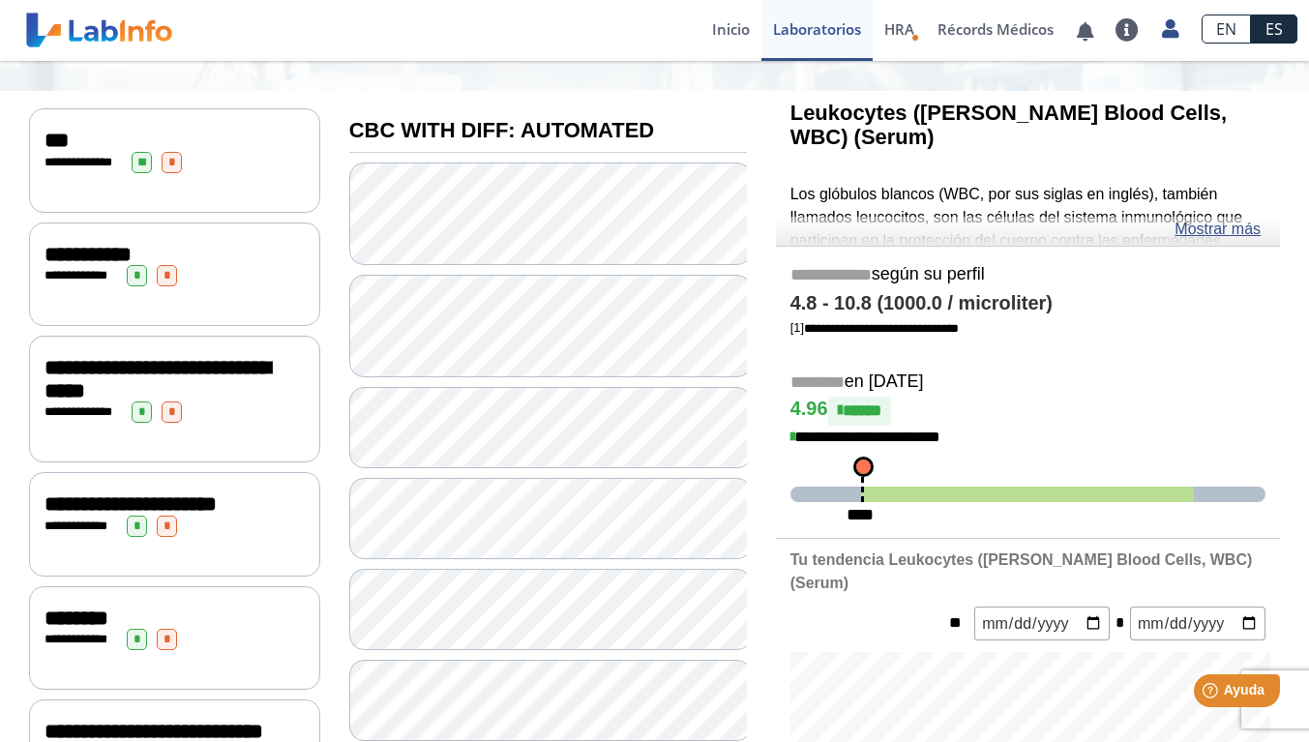
click at [86, 446] on div "**********" at bounding box center [174, 399] width 291 height 127
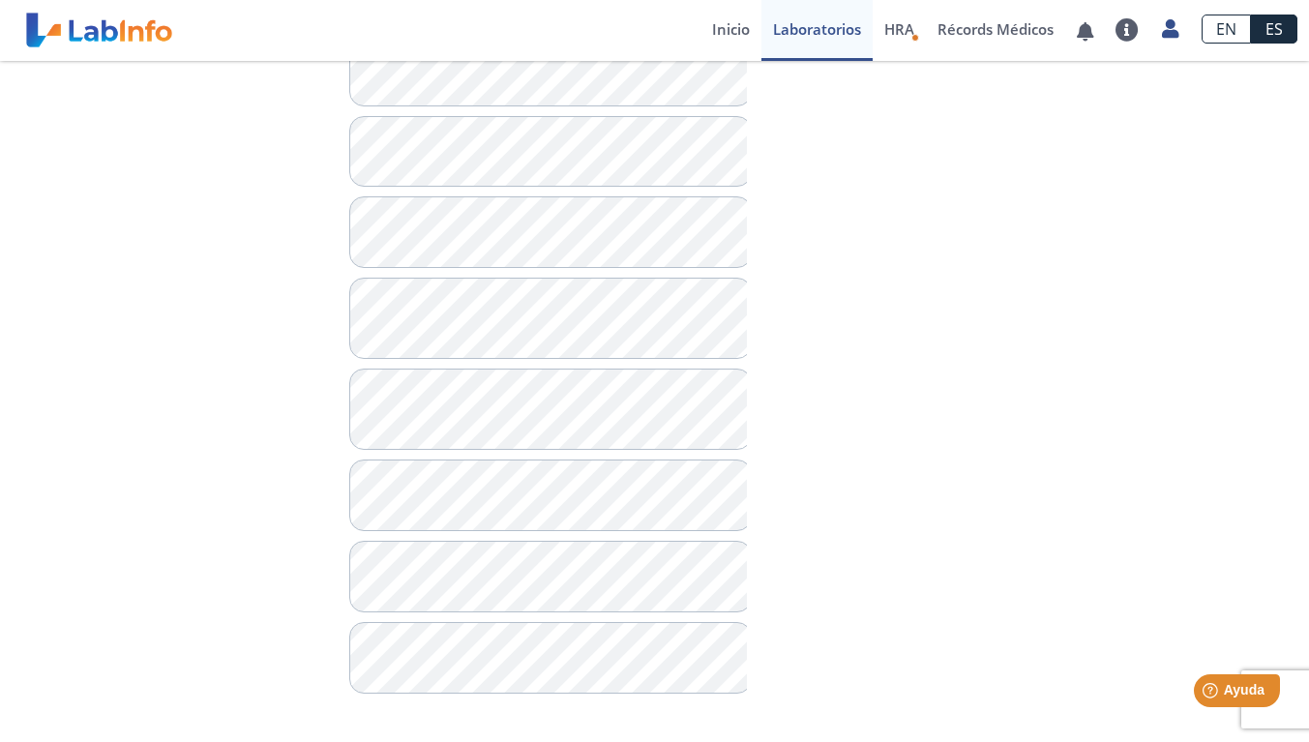
scroll to position [1431, 0]
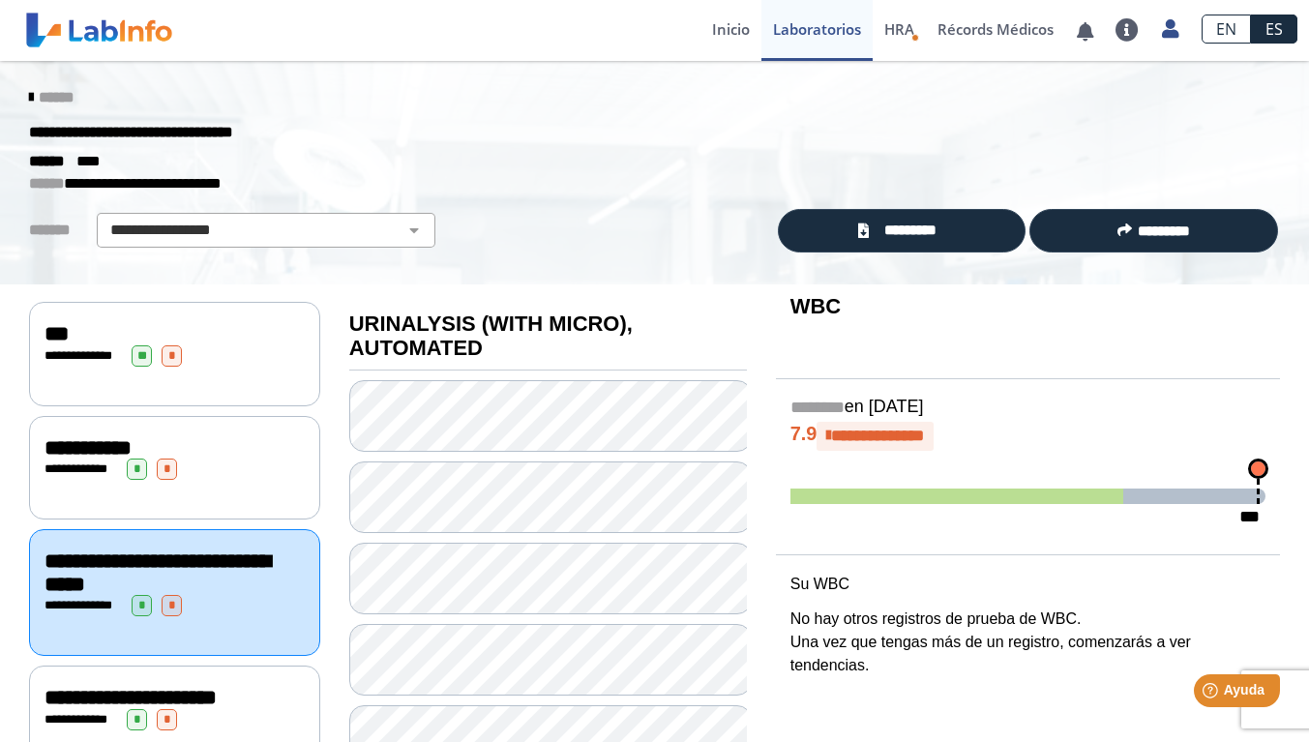
click at [730, 40] on link "Inicio" at bounding box center [730, 30] width 61 height 61
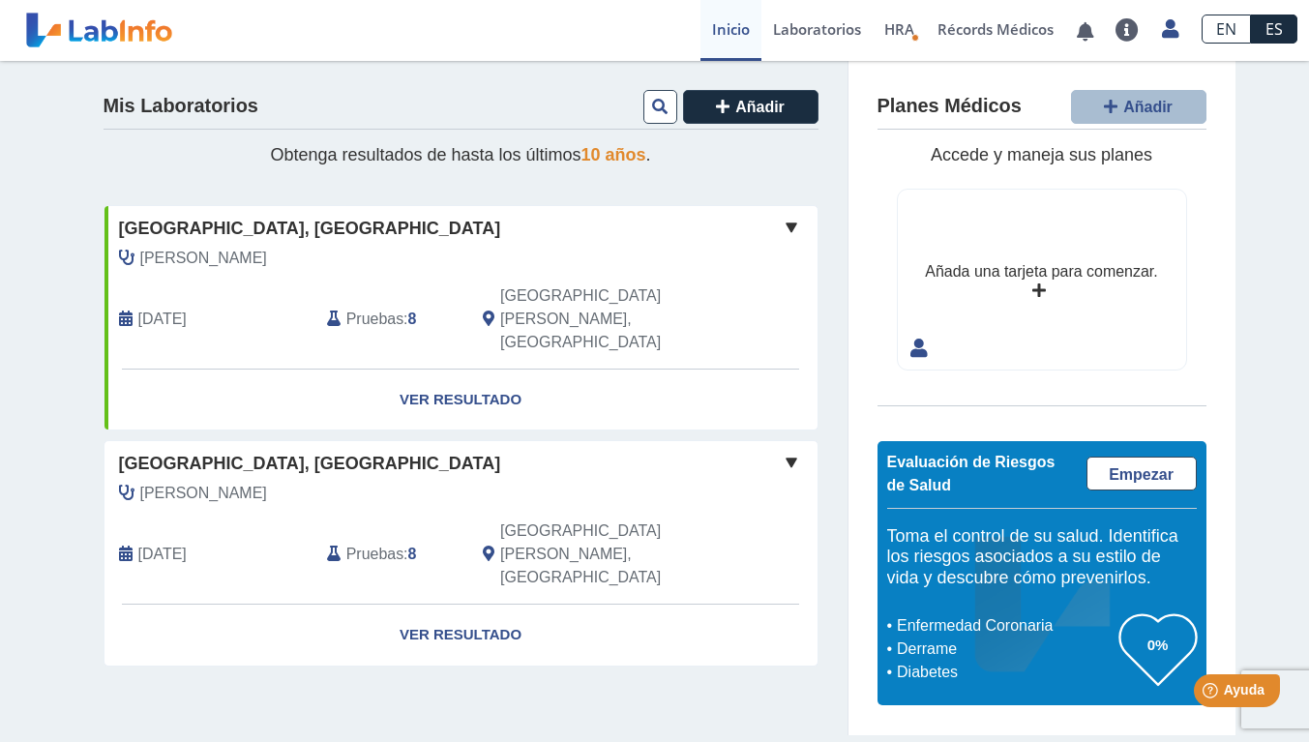
click at [487, 605] on link "Ver Resultado" at bounding box center [460, 635] width 713 height 61
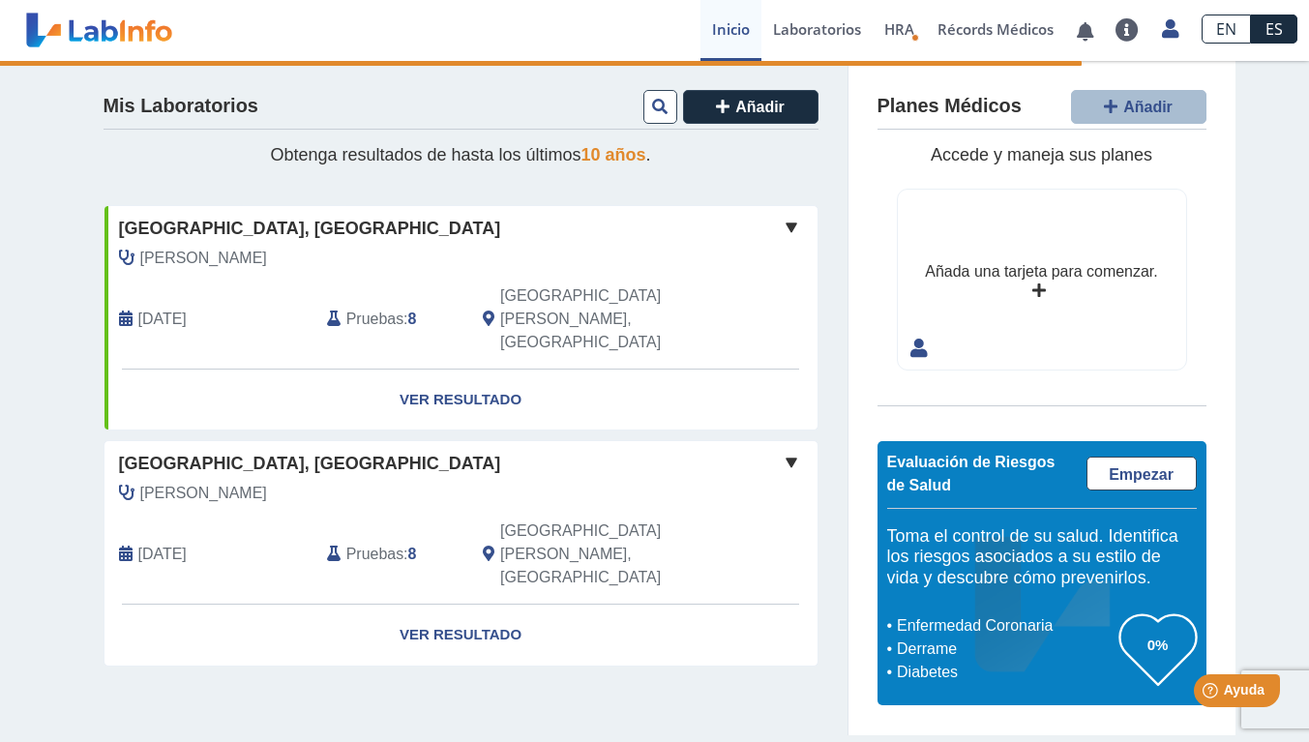
click at [447, 369] on link "Ver Resultado" at bounding box center [460, 399] width 713 height 61
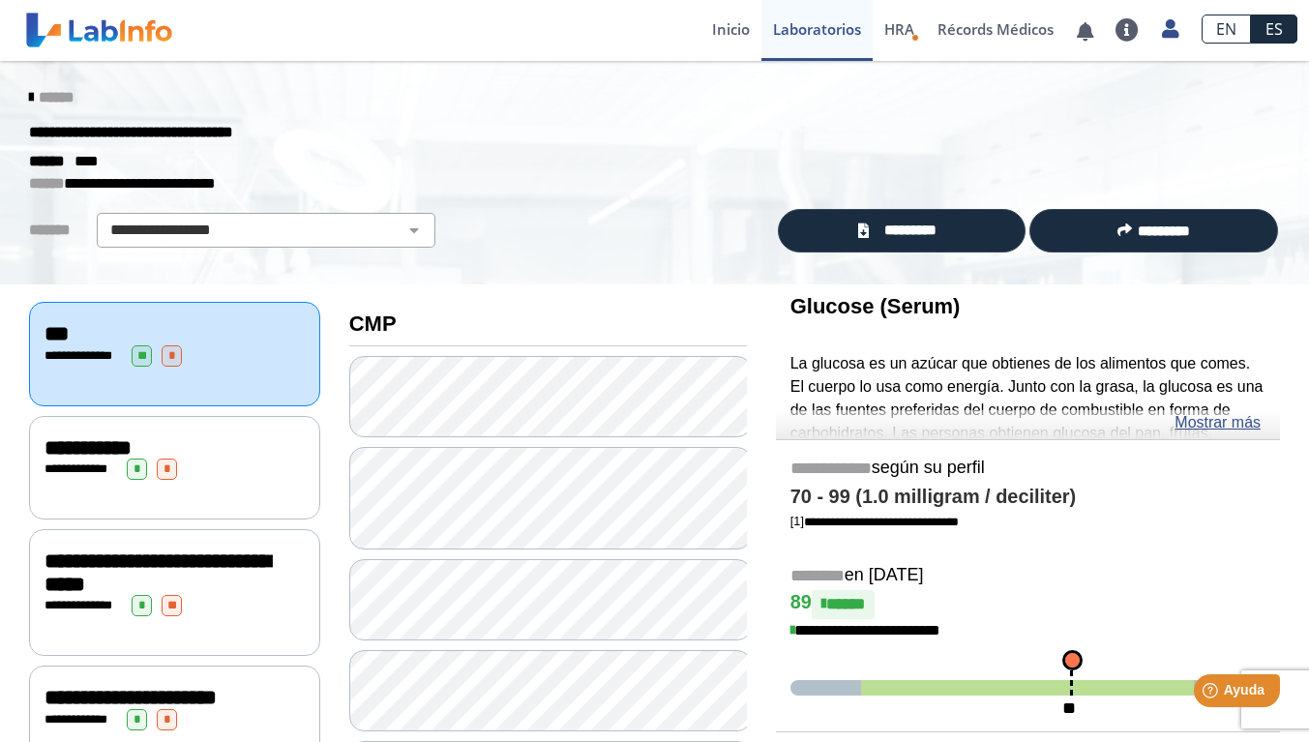
click at [215, 475] on div "**********" at bounding box center [174, 468] width 260 height 21
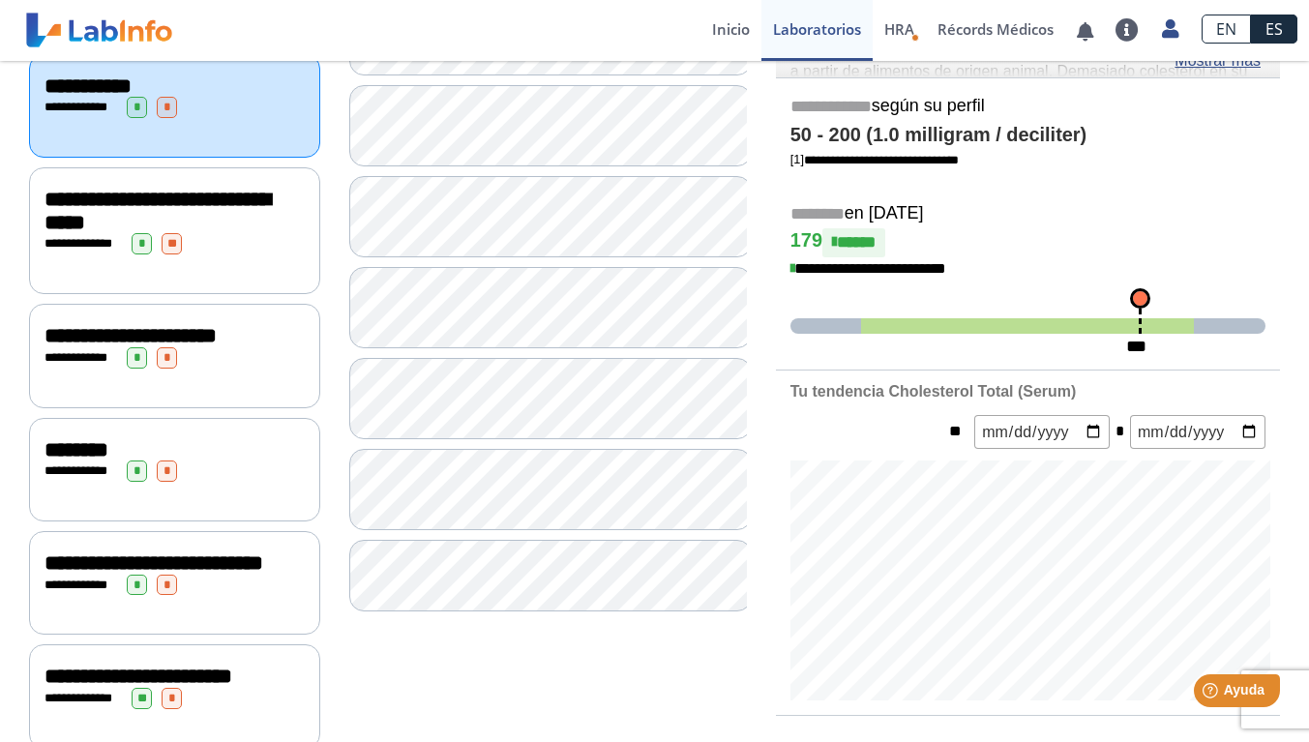
scroll to position [361, 0]
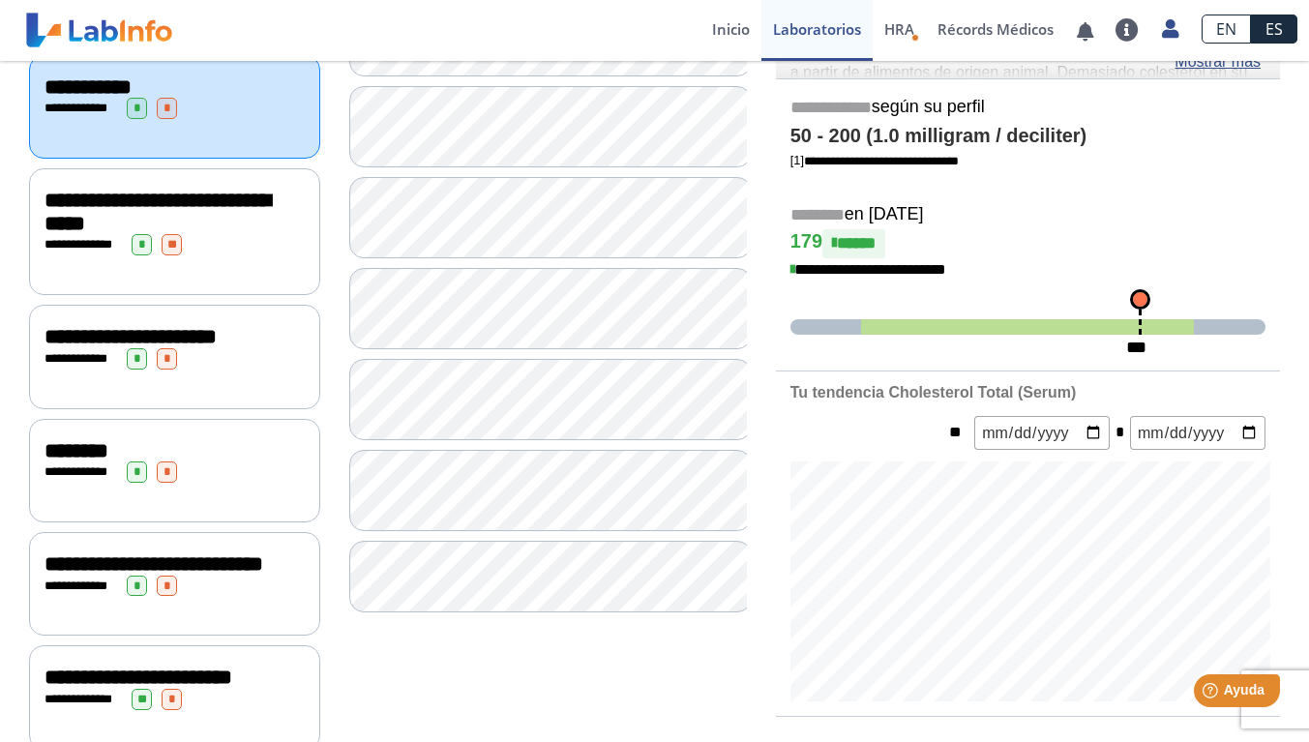
click at [208, 227] on span "**********" at bounding box center [156, 212] width 225 height 44
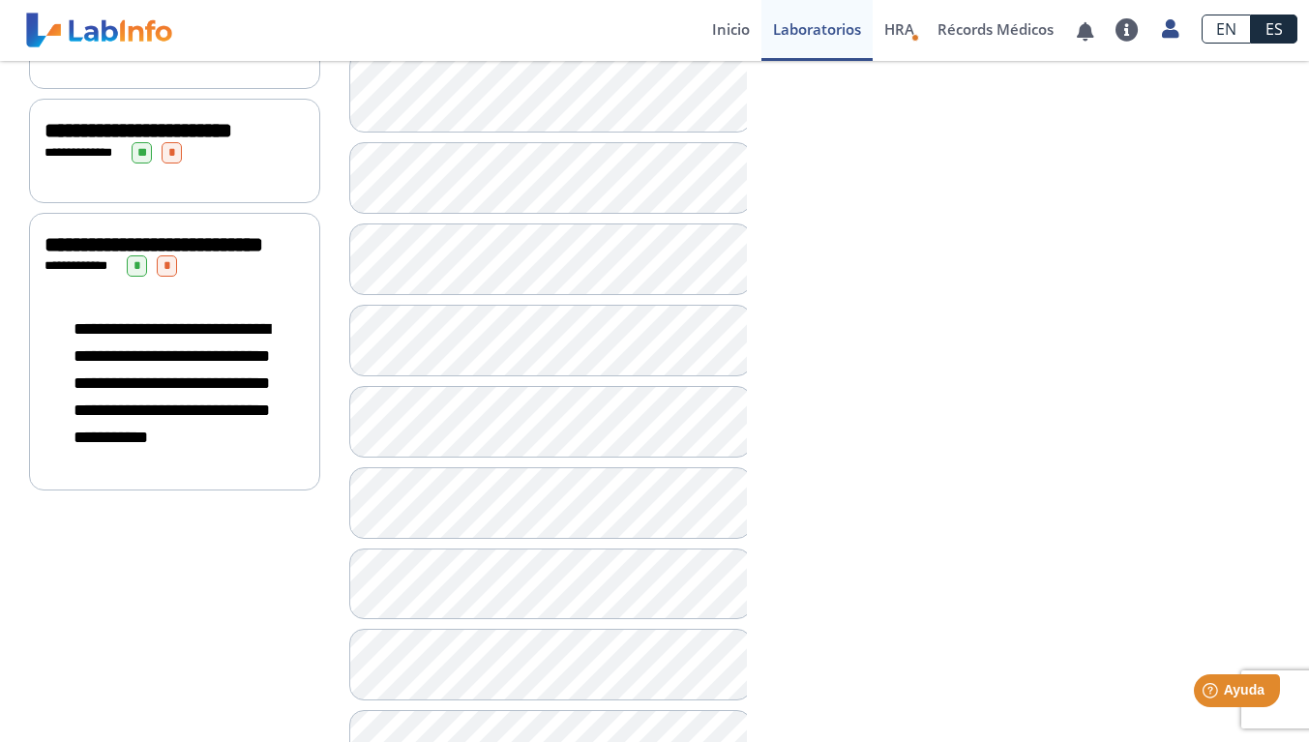
scroll to position [760, 0]
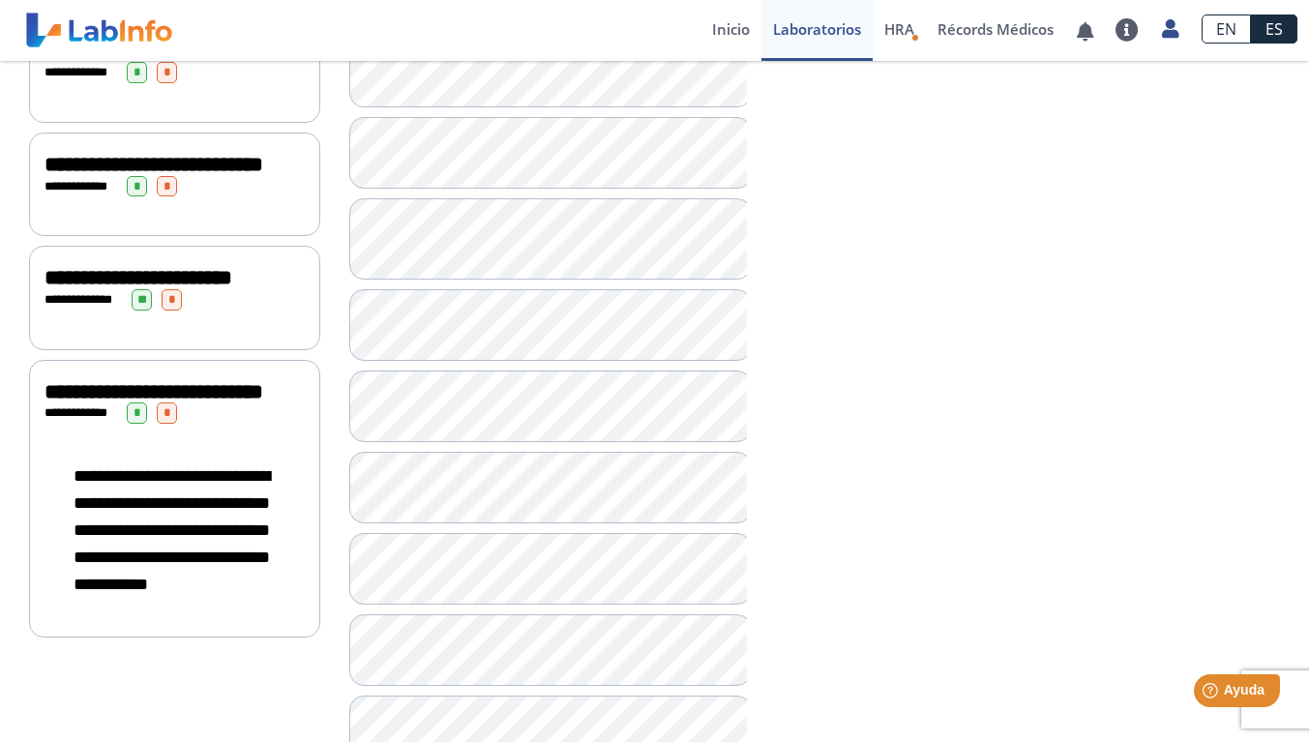
click at [219, 339] on div "**********" at bounding box center [174, 297] width 291 height 103
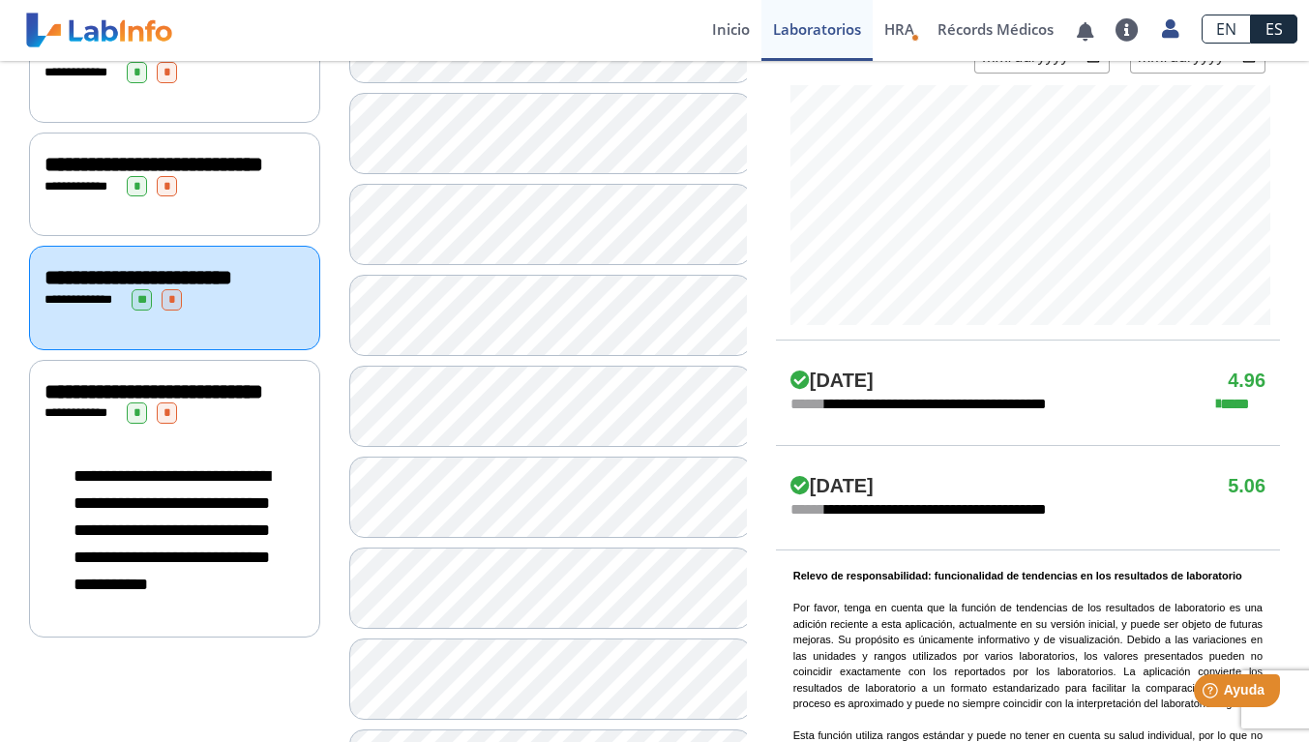
click at [253, 403] on div "**********" at bounding box center [174, 391] width 260 height 23
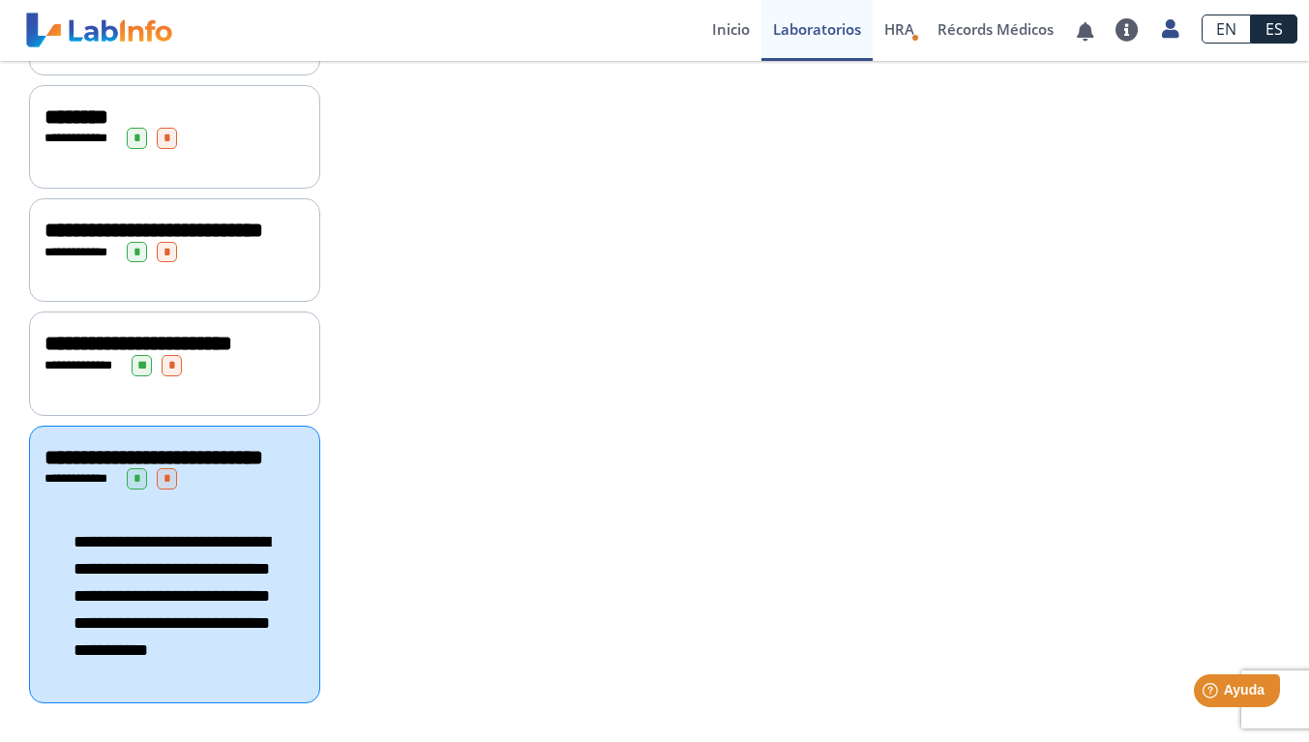
click at [219, 332] on div "**********" at bounding box center [174, 343] width 260 height 23
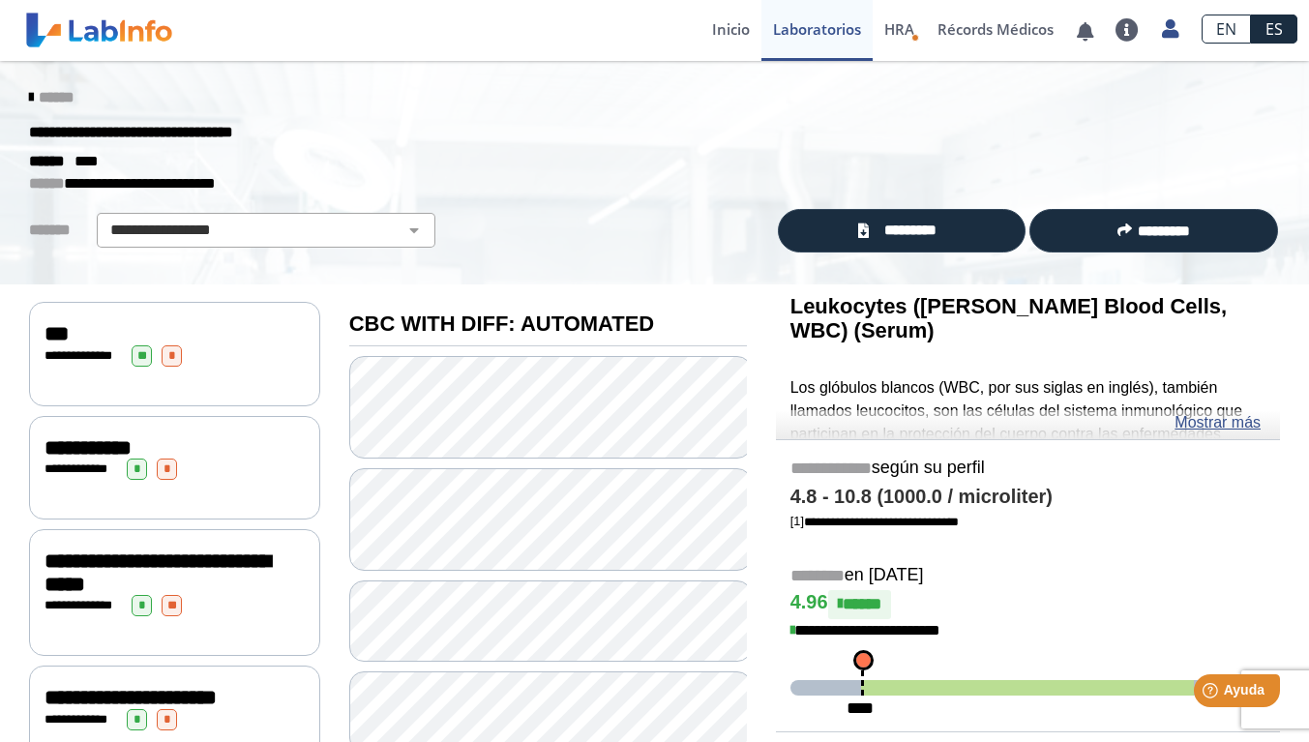
click at [1089, 213] on link "Cerrar Sesión" at bounding box center [1080, 206] width 219 height 58
